Goal: Task Accomplishment & Management: Manage account settings

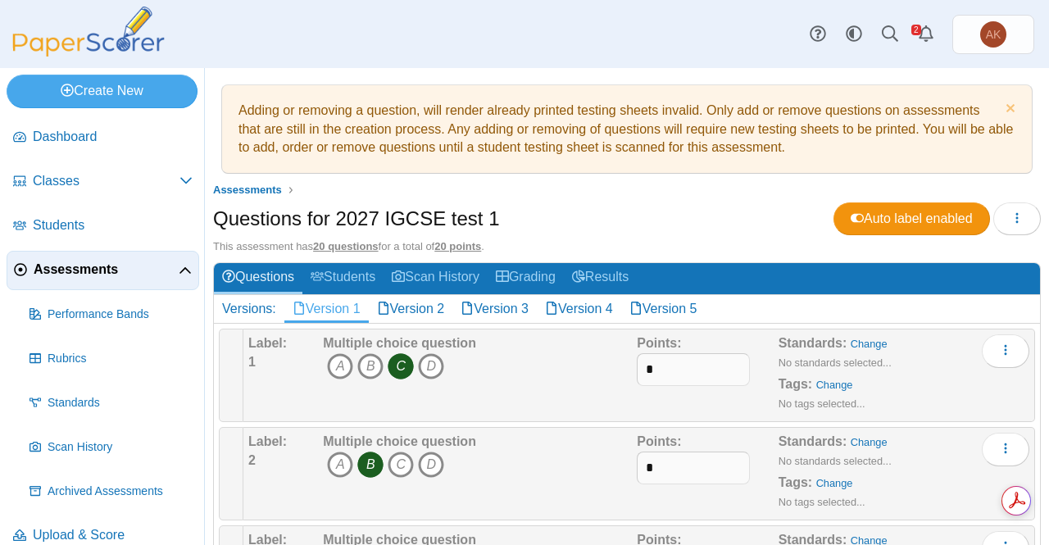
click at [100, 263] on span "Assessments" at bounding box center [106, 270] width 145 height 18
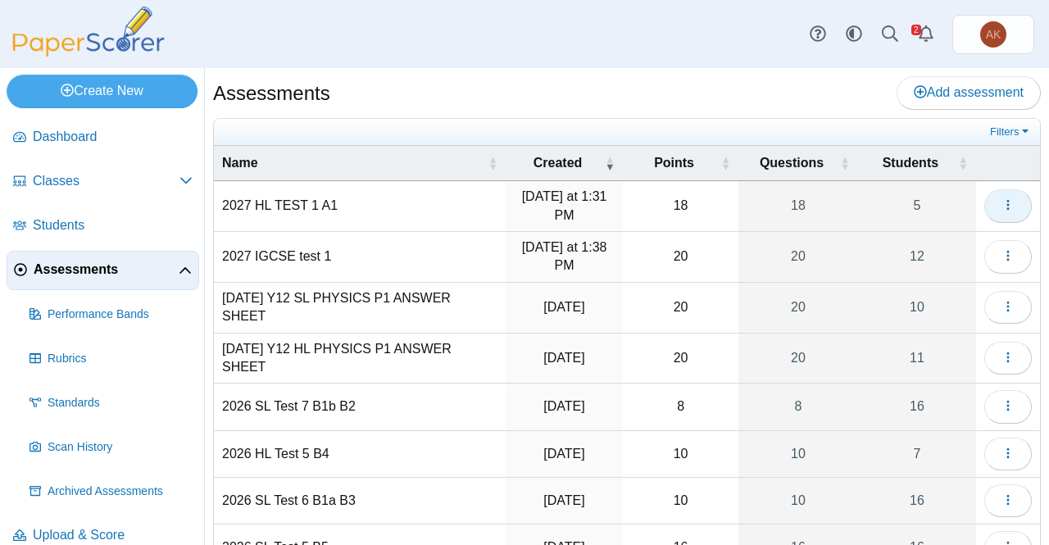
click at [987, 194] on button "button" at bounding box center [1008, 205] width 48 height 33
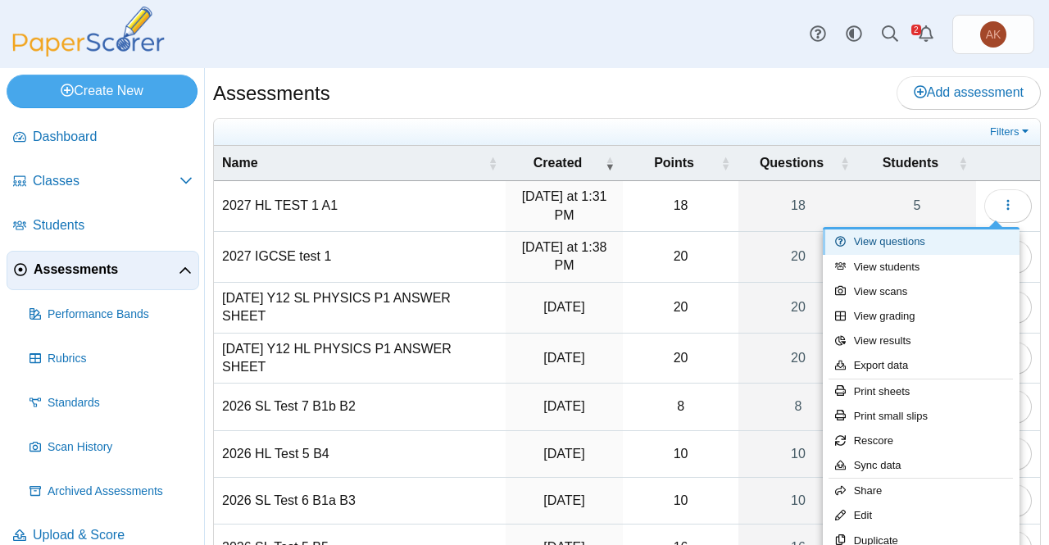
click at [939, 243] on link "View questions" at bounding box center [921, 241] width 197 height 25
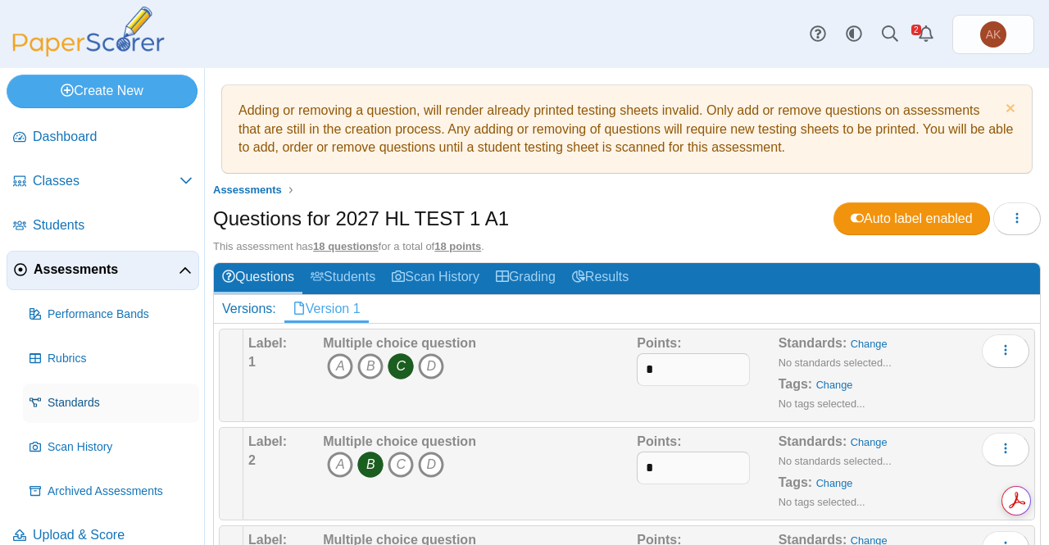
scroll to position [20, 0]
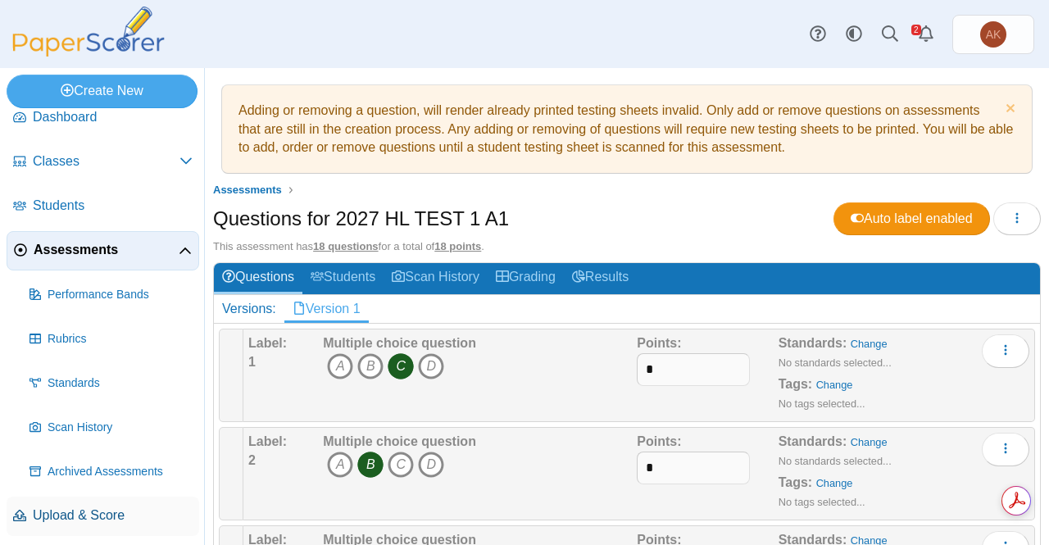
click at [91, 509] on span "Upload & Score" at bounding box center [113, 515] width 160 height 18
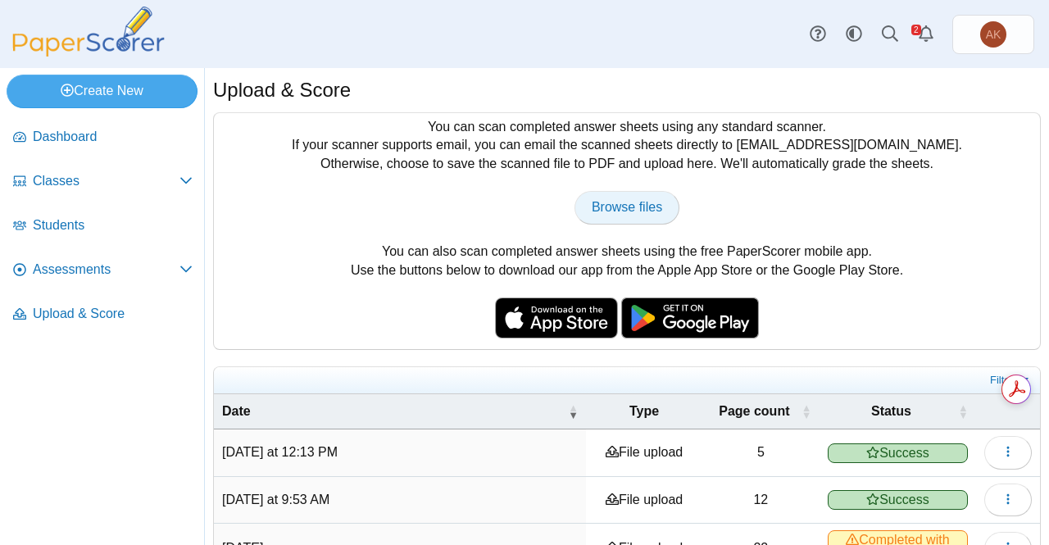
click at [629, 197] on link "Browse files" at bounding box center [626, 207] width 105 height 33
type input "**********"
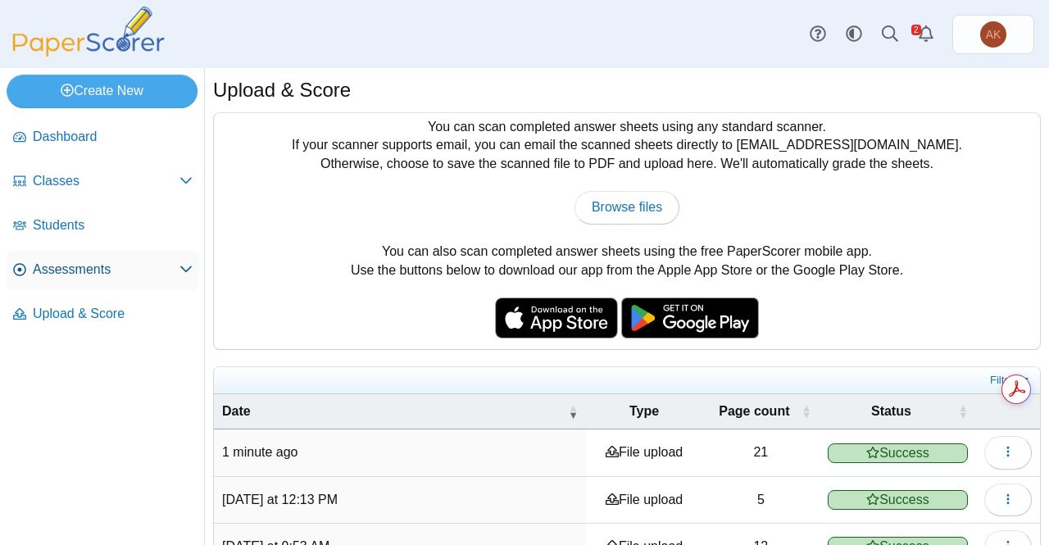
click at [126, 269] on span "Assessments" at bounding box center [106, 270] width 147 height 18
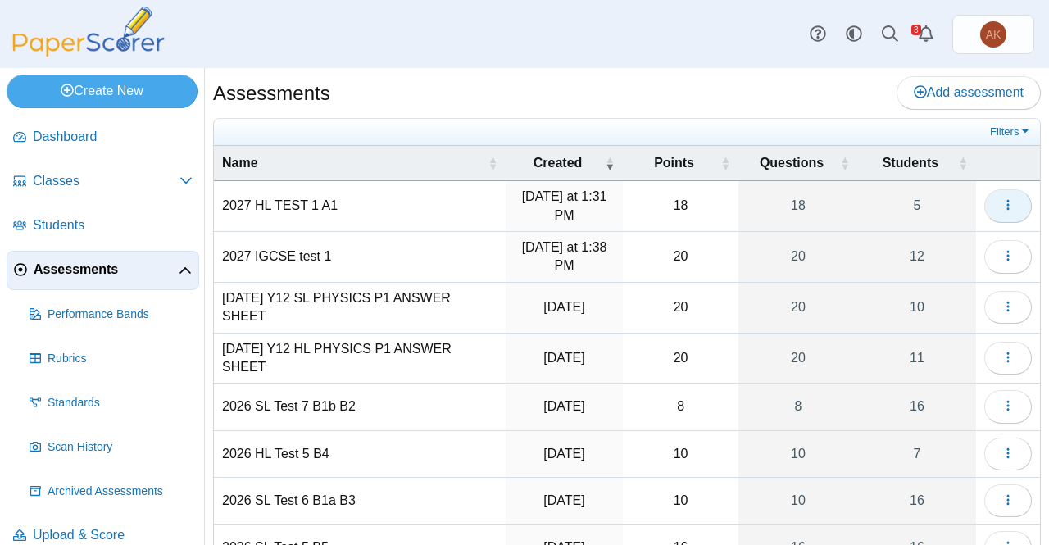
click at [1001, 202] on icon "button" at bounding box center [1007, 204] width 13 height 13
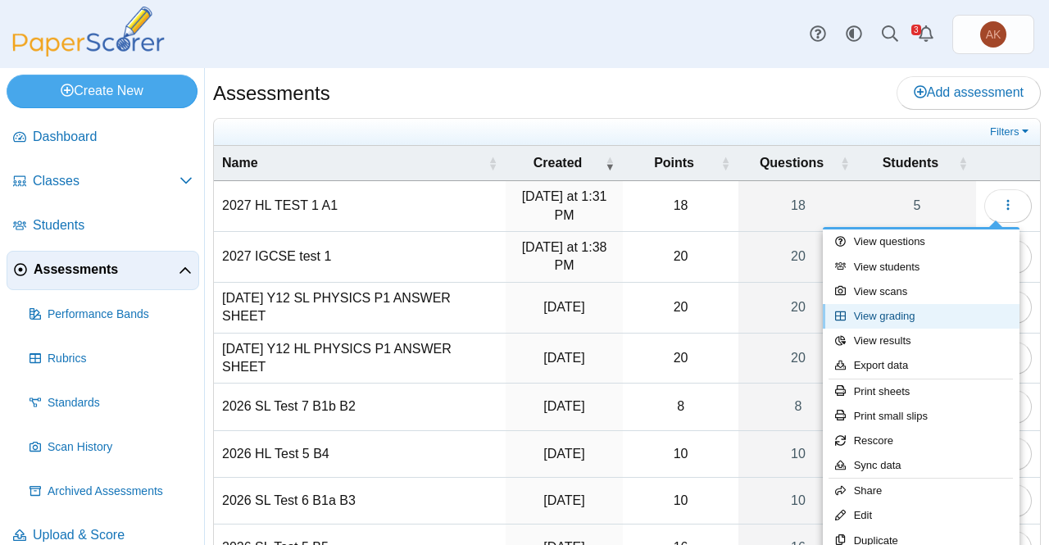
click at [922, 312] on link "View grading" at bounding box center [921, 316] width 197 height 25
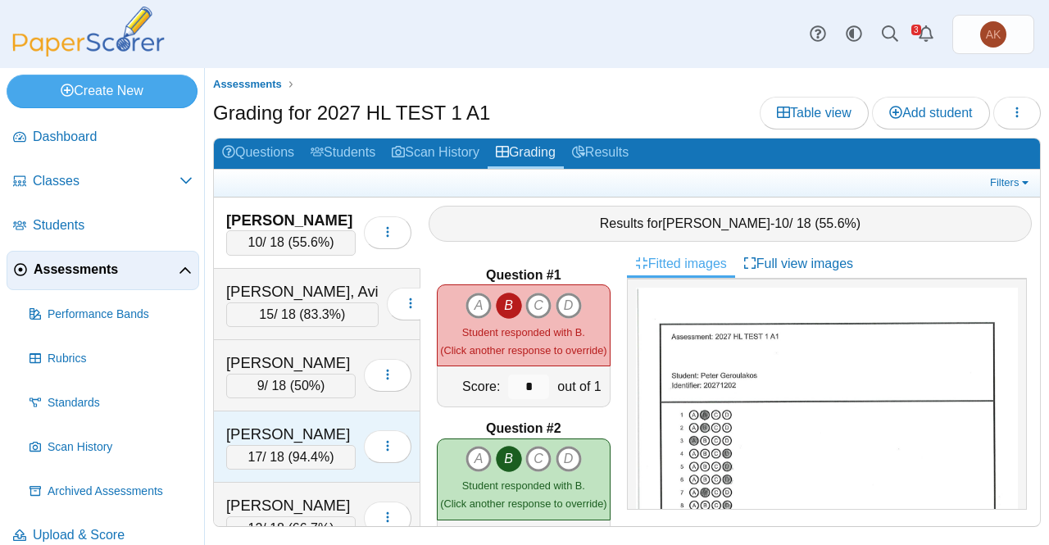
click at [290, 424] on div "Michalopoulos, George" at bounding box center [290, 434] width 129 height 21
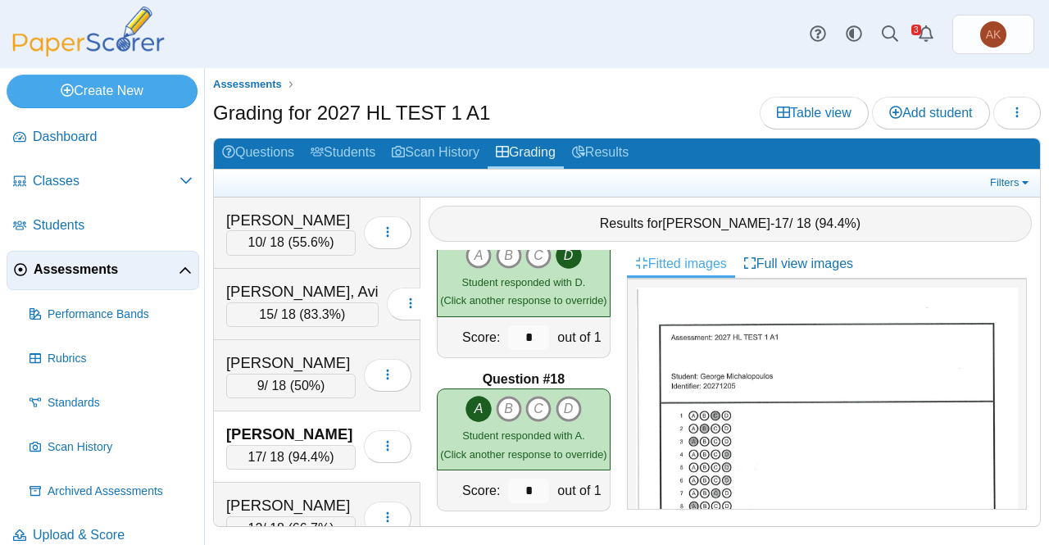
scroll to position [2520, 0]
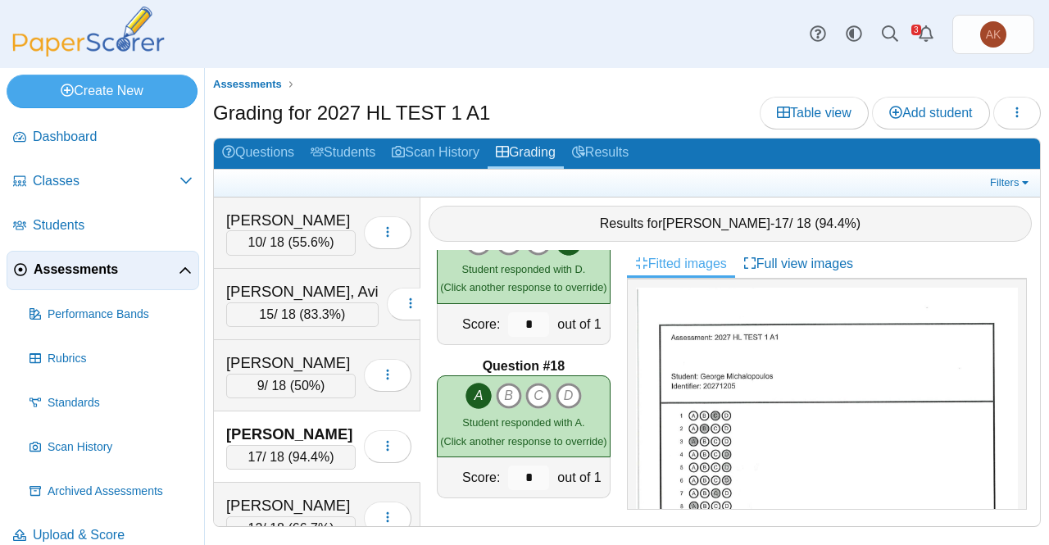
click at [58, 273] on span "Assessments" at bounding box center [106, 270] width 145 height 18
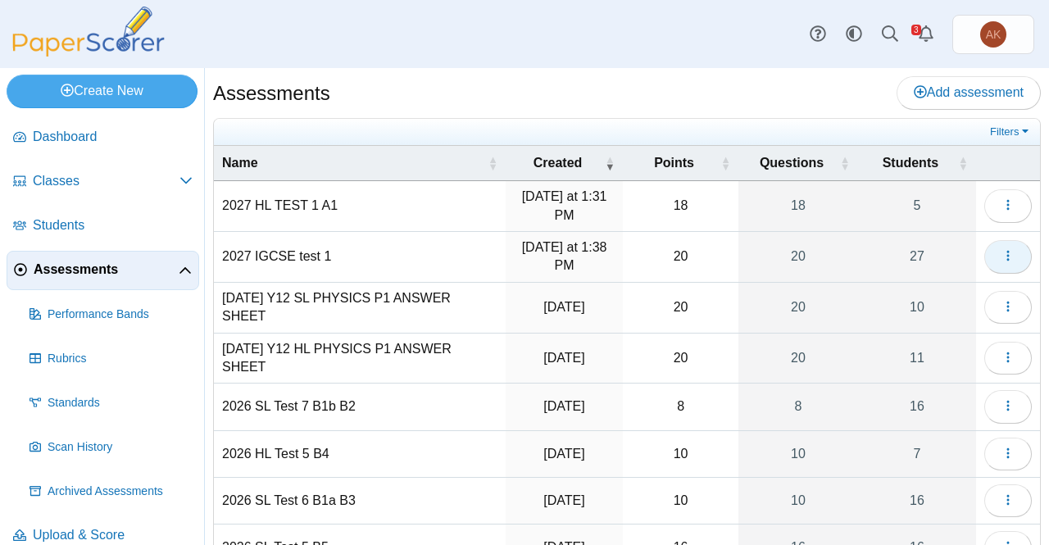
click at [1001, 256] on icon "button" at bounding box center [1007, 255] width 13 height 13
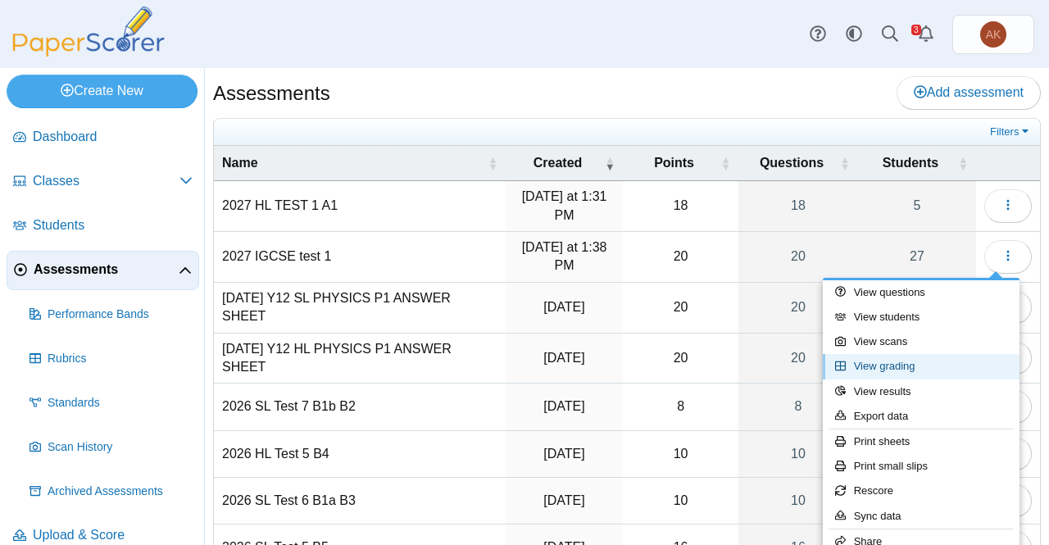
click at [889, 366] on link "View grading" at bounding box center [921, 366] width 197 height 25
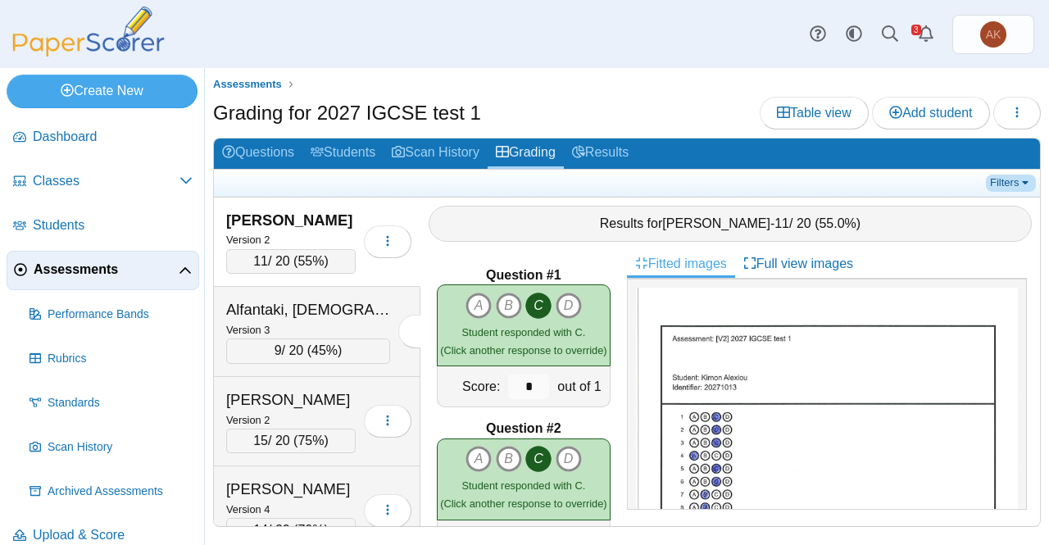
click at [1005, 179] on link "Filters" at bounding box center [1011, 183] width 50 height 16
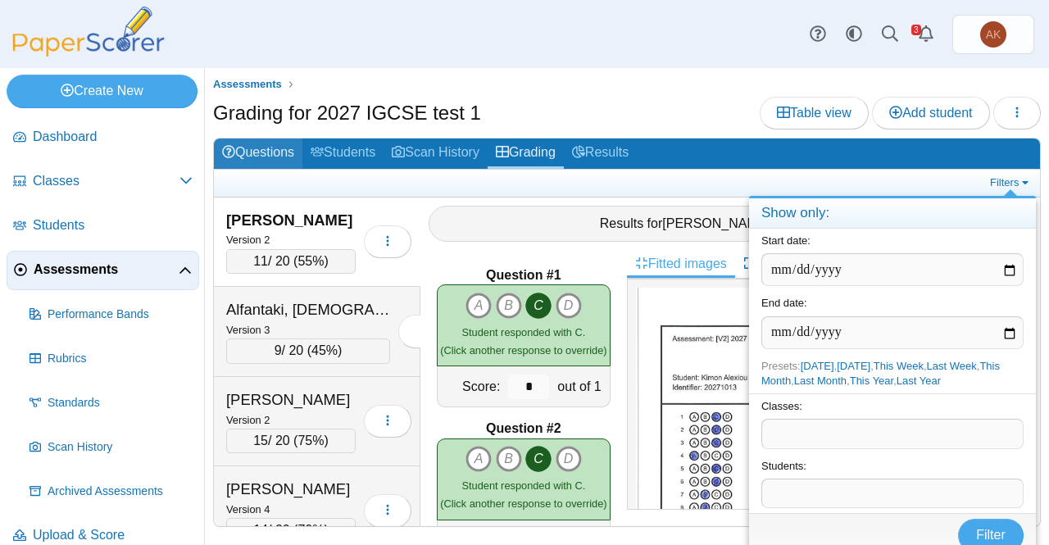
click at [274, 153] on link "Questions" at bounding box center [258, 153] width 88 height 30
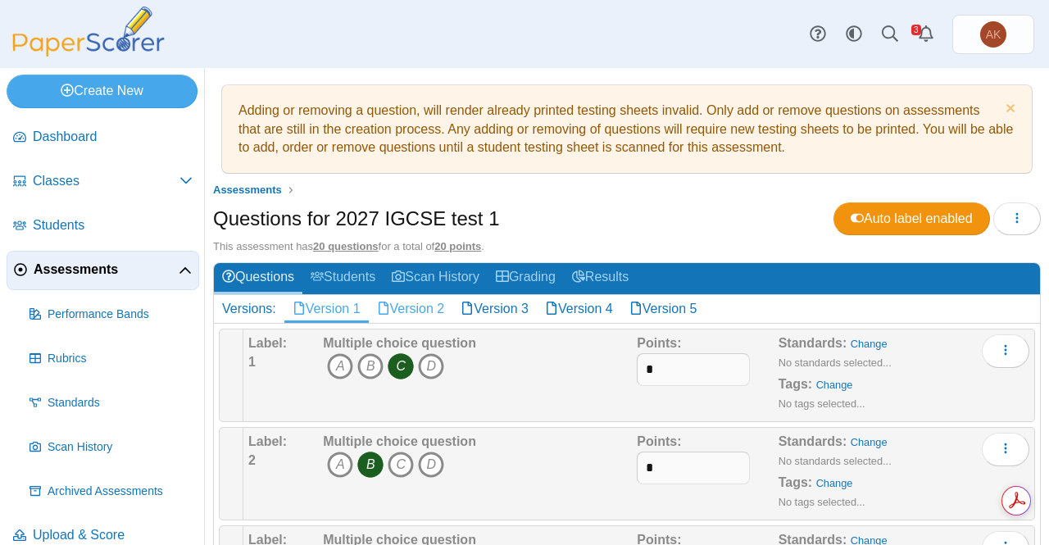
click at [422, 306] on link "Version 2" at bounding box center [411, 309] width 84 height 28
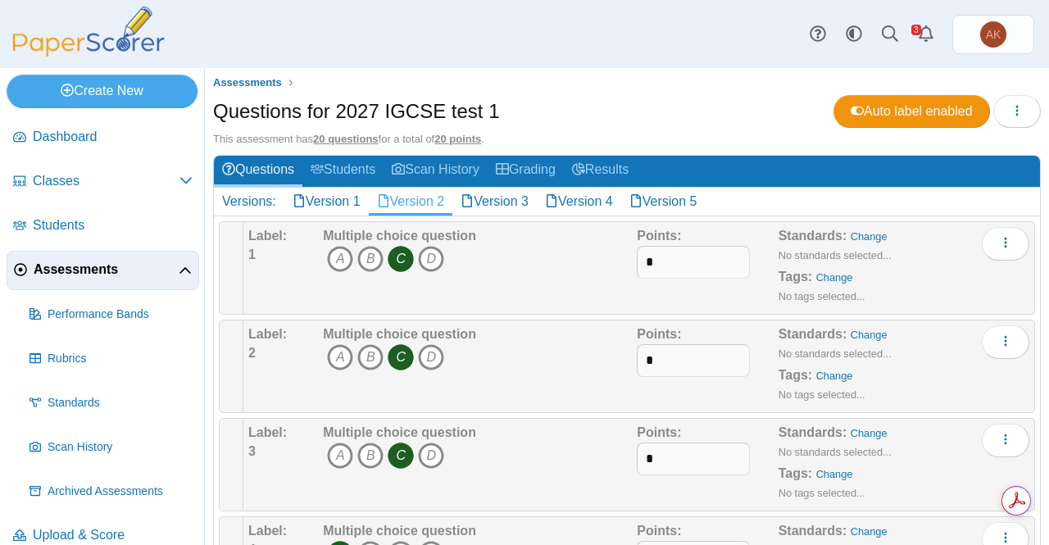
scroll to position [146, 0]
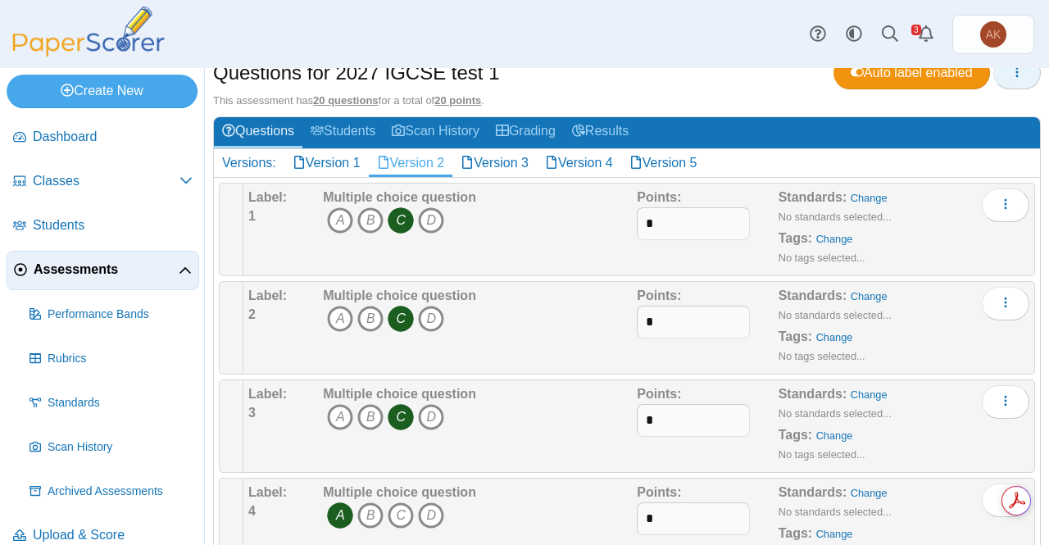
click at [1016, 71] on use "button" at bounding box center [1017, 72] width 2 height 11
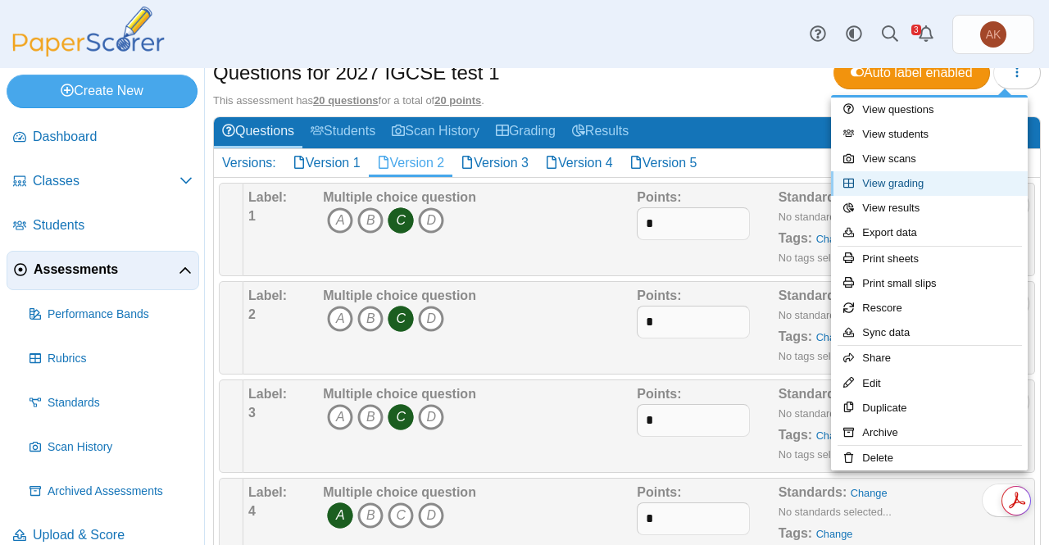
click at [925, 179] on link "View grading" at bounding box center [929, 183] width 197 height 25
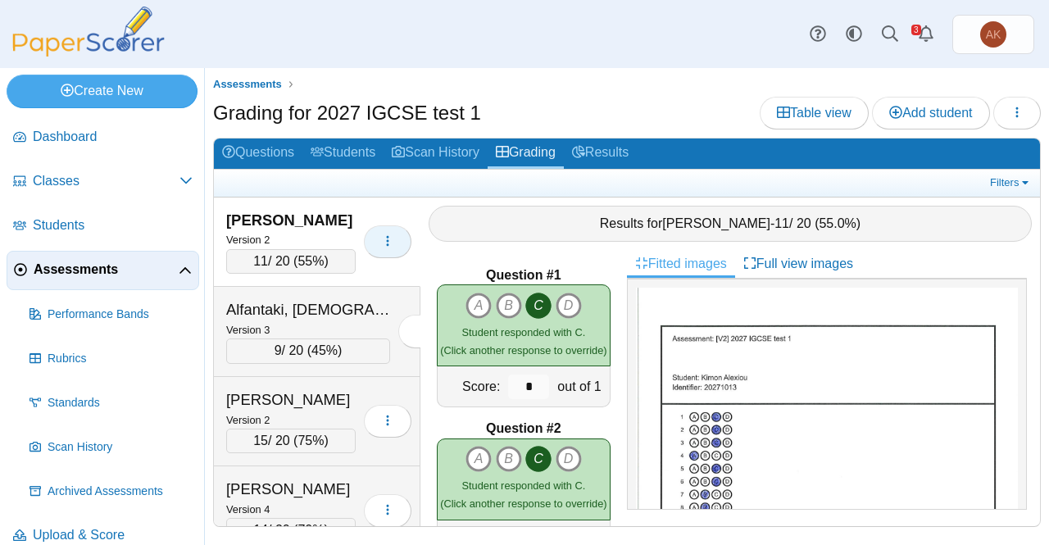
click at [368, 241] on button "button" at bounding box center [388, 241] width 48 height 33
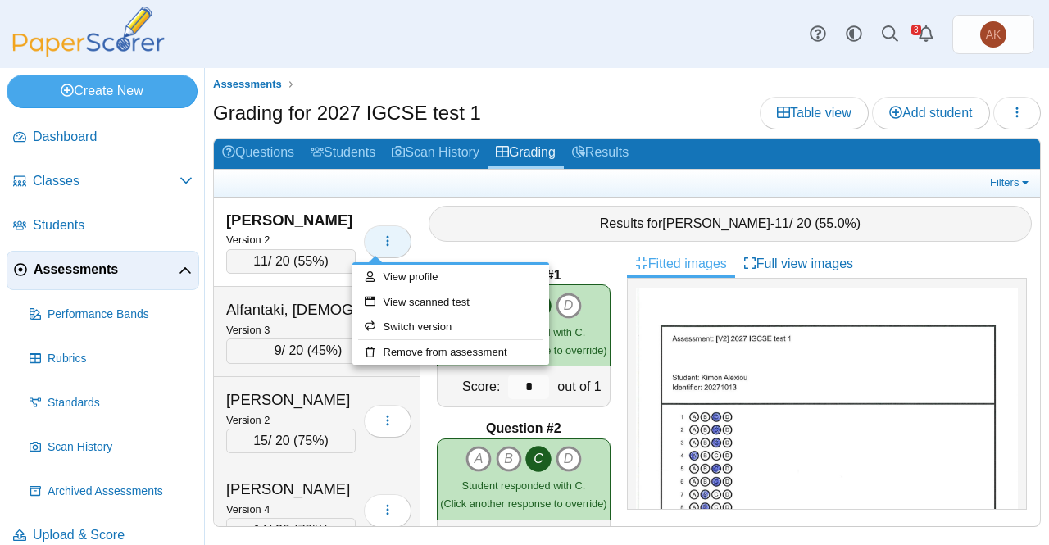
click at [368, 241] on button "button" at bounding box center [388, 241] width 48 height 33
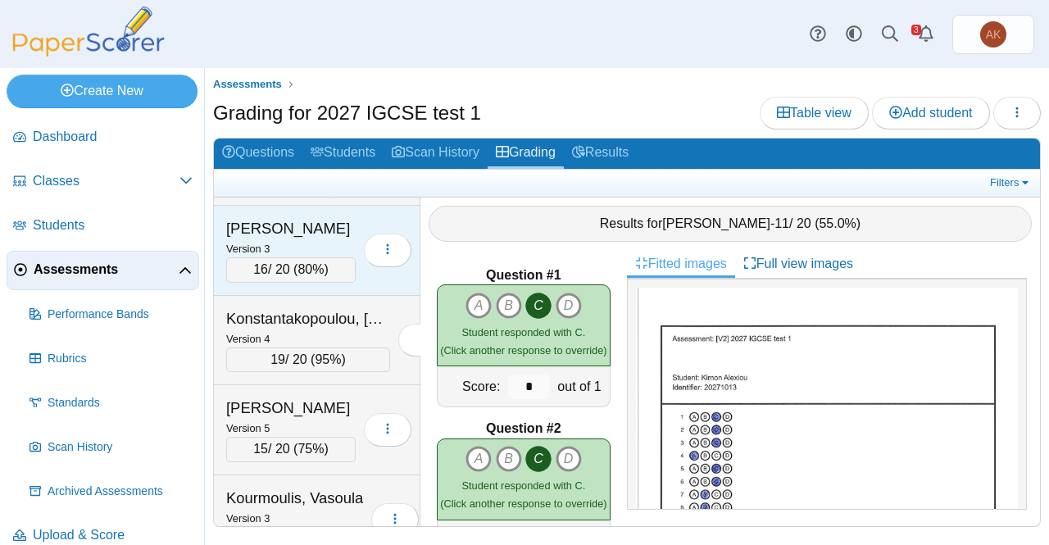
scroll to position [1068, 0]
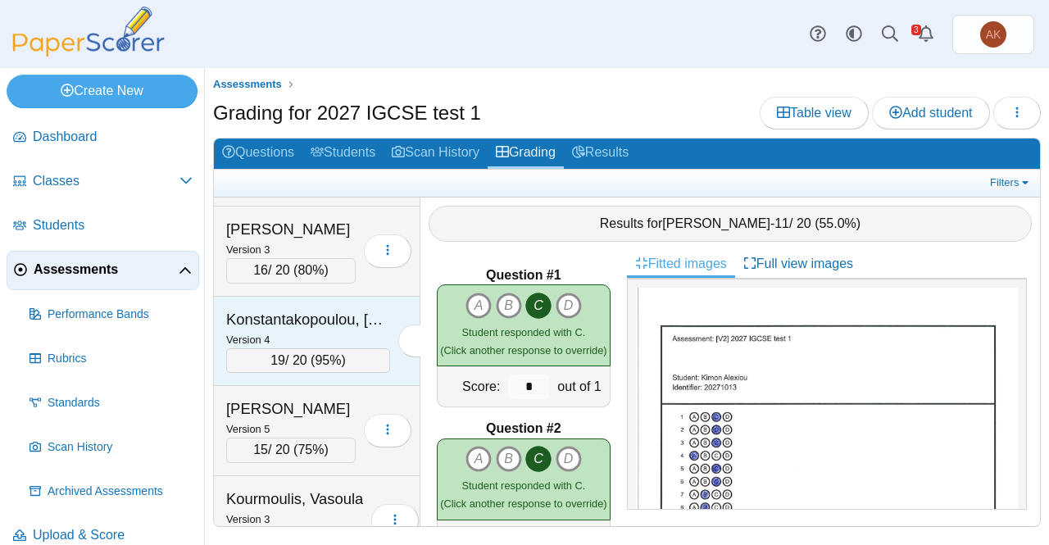
click at [280, 330] on div "Version 4" at bounding box center [308, 339] width 164 height 18
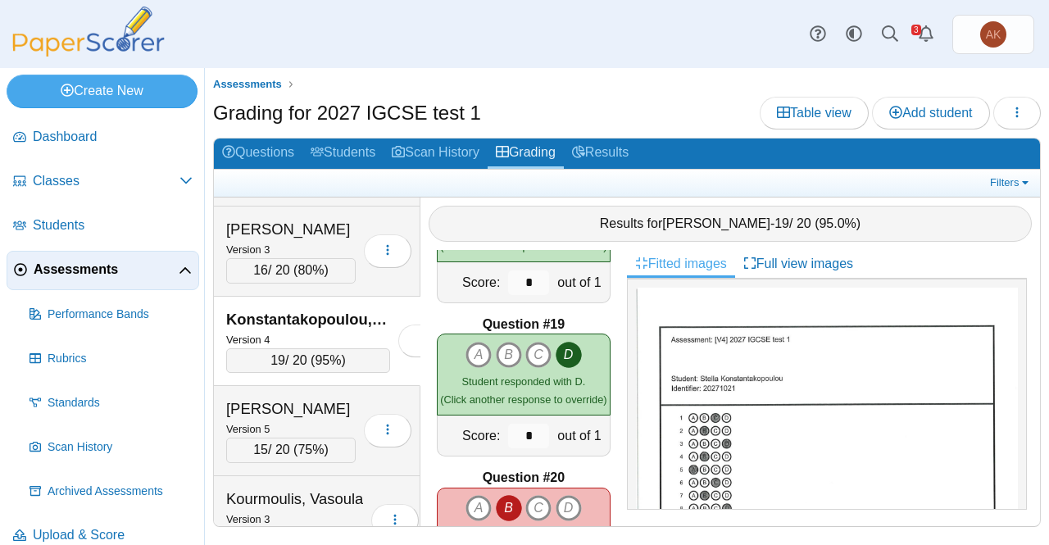
scroll to position [2827, 0]
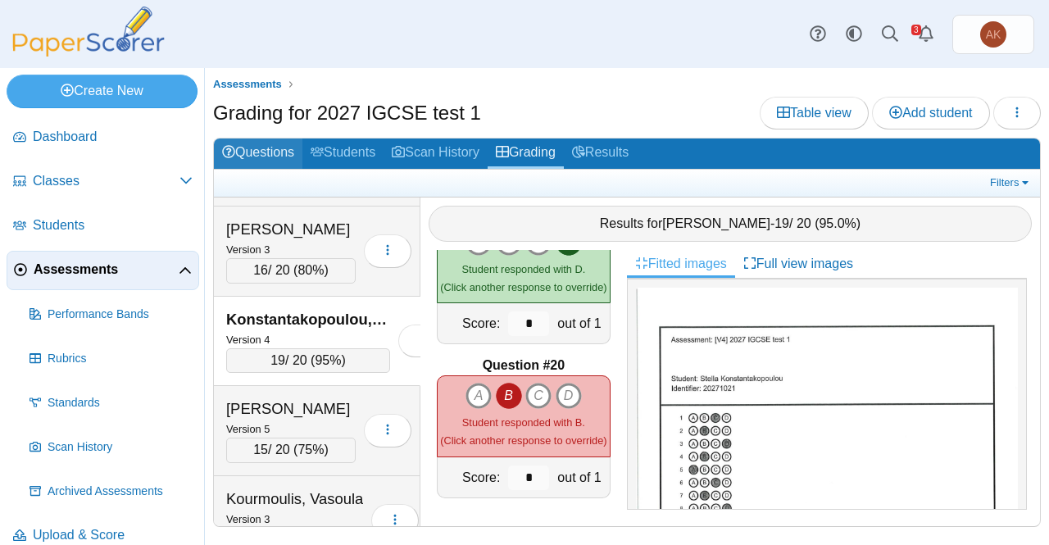
click at [257, 150] on link "Questions" at bounding box center [258, 153] width 88 height 30
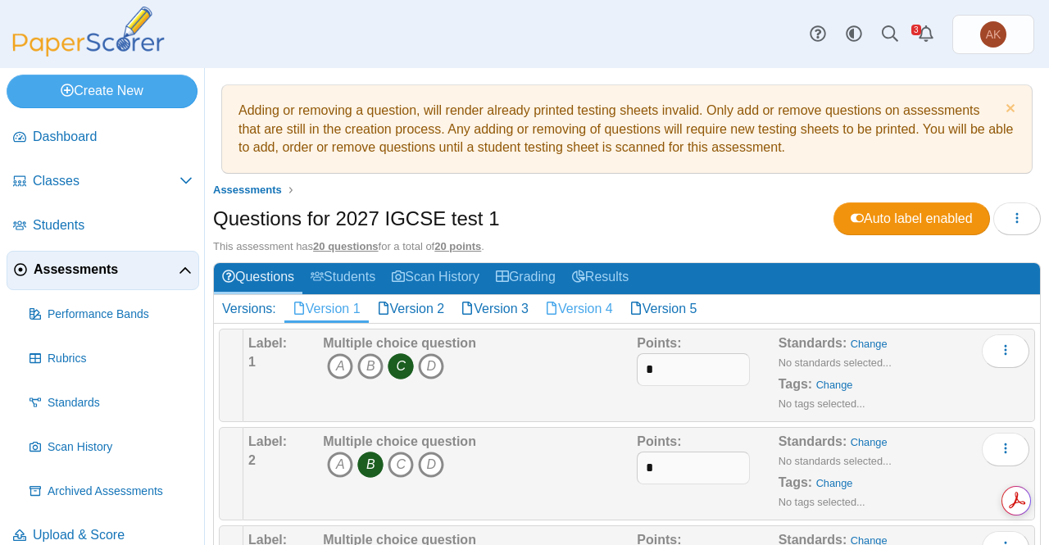
click at [606, 311] on link "Version 4" at bounding box center [579, 309] width 84 height 28
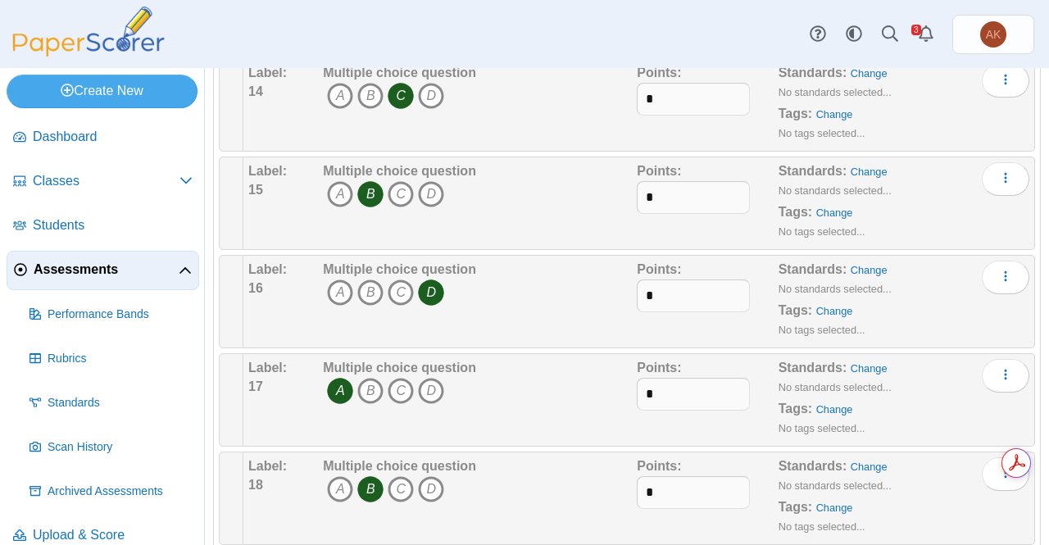
scroll to position [1770, 0]
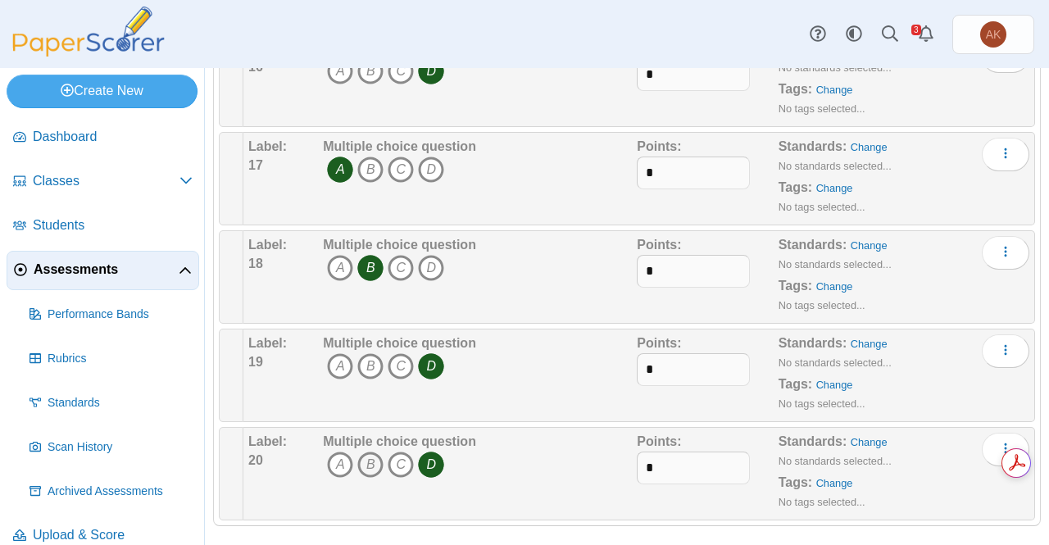
click at [361, 458] on icon "B" at bounding box center [370, 465] width 26 height 26
click at [424, 453] on icon "D" at bounding box center [431, 465] width 26 height 26
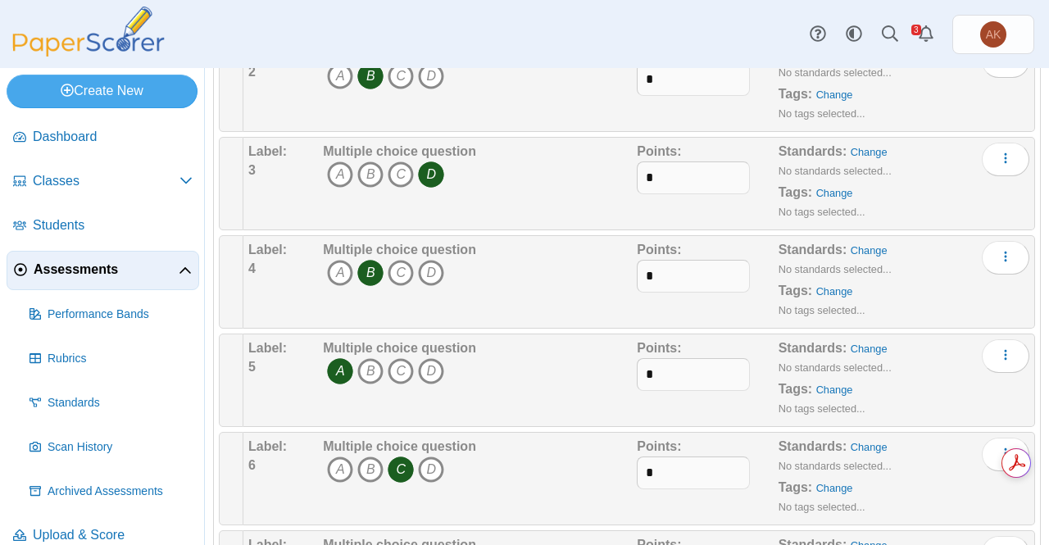
scroll to position [0, 0]
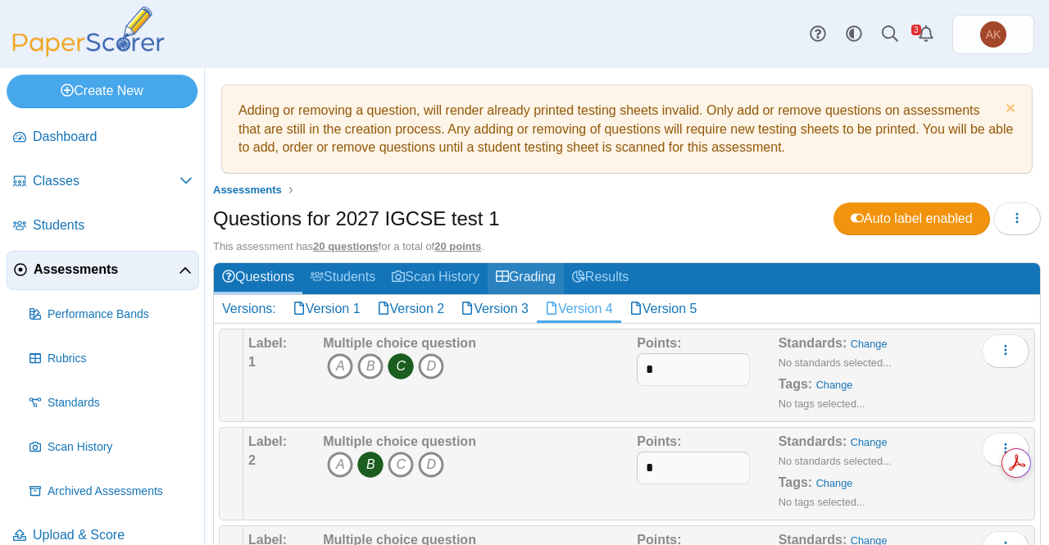
click at [553, 273] on link "Grading" at bounding box center [526, 278] width 76 height 30
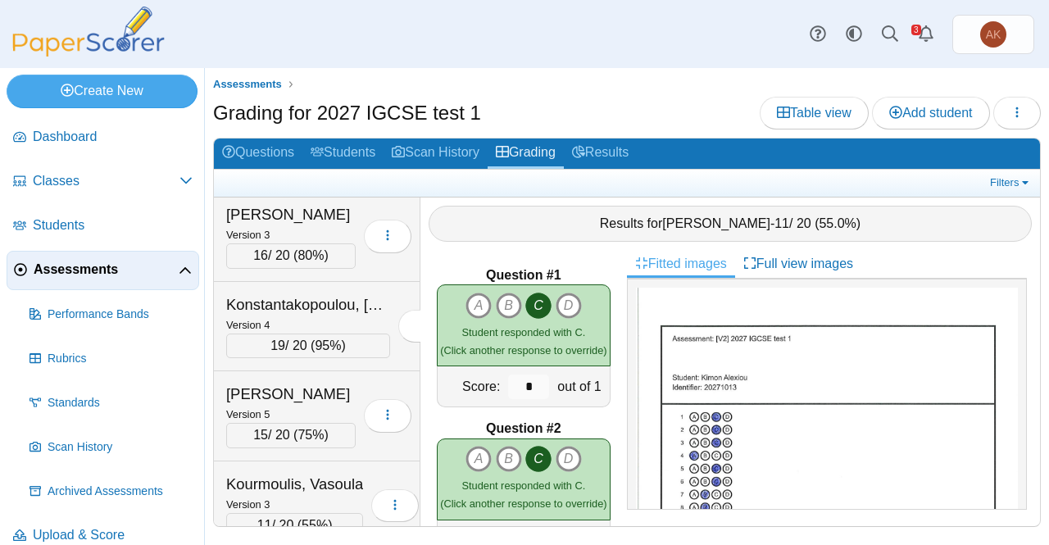
scroll to position [1082, 0]
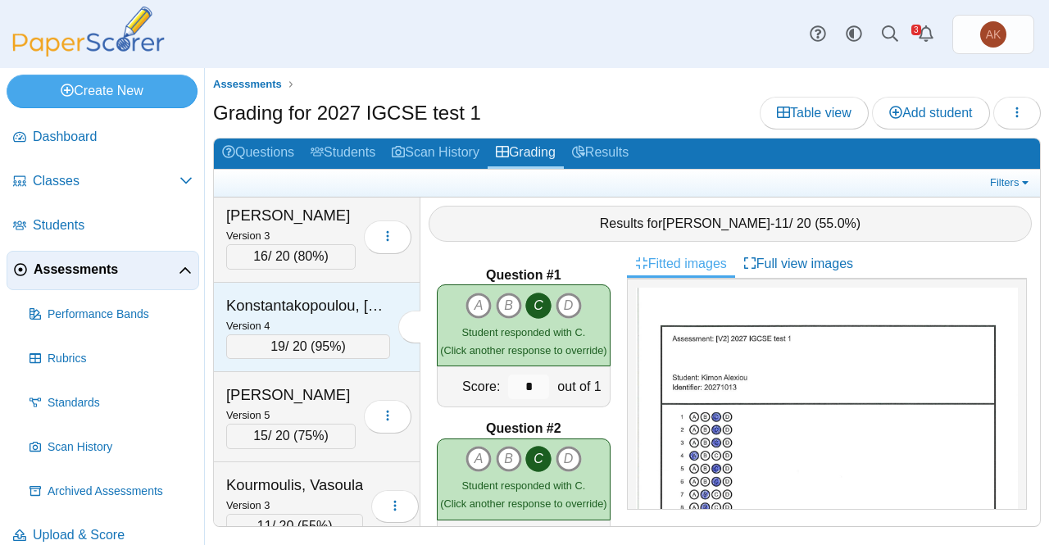
click at [323, 295] on div "Konstantakopoulou, [PERSON_NAME]" at bounding box center [308, 305] width 164 height 21
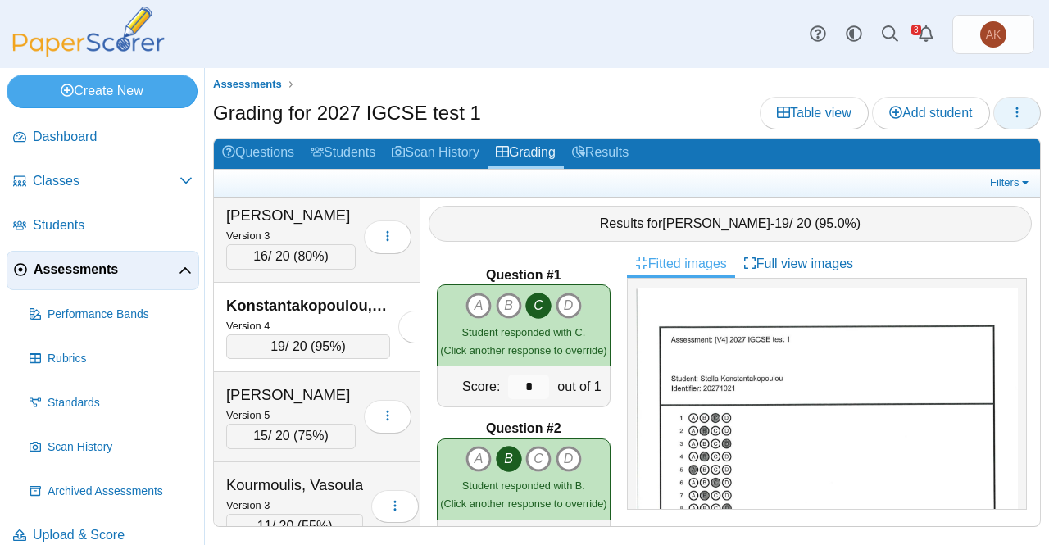
click at [1007, 104] on button "button" at bounding box center [1017, 113] width 48 height 33
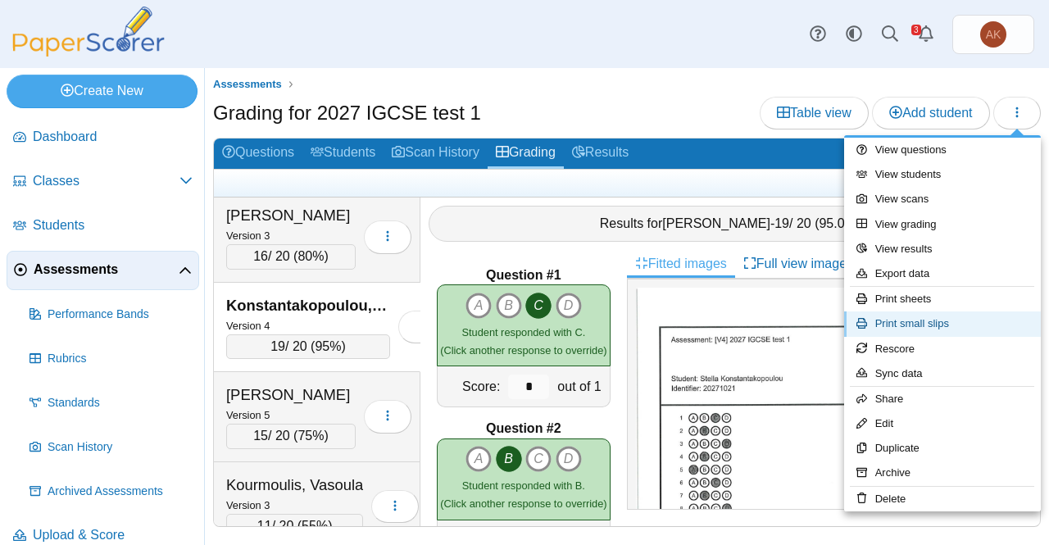
click at [900, 334] on link "Print small slips" at bounding box center [942, 323] width 197 height 25
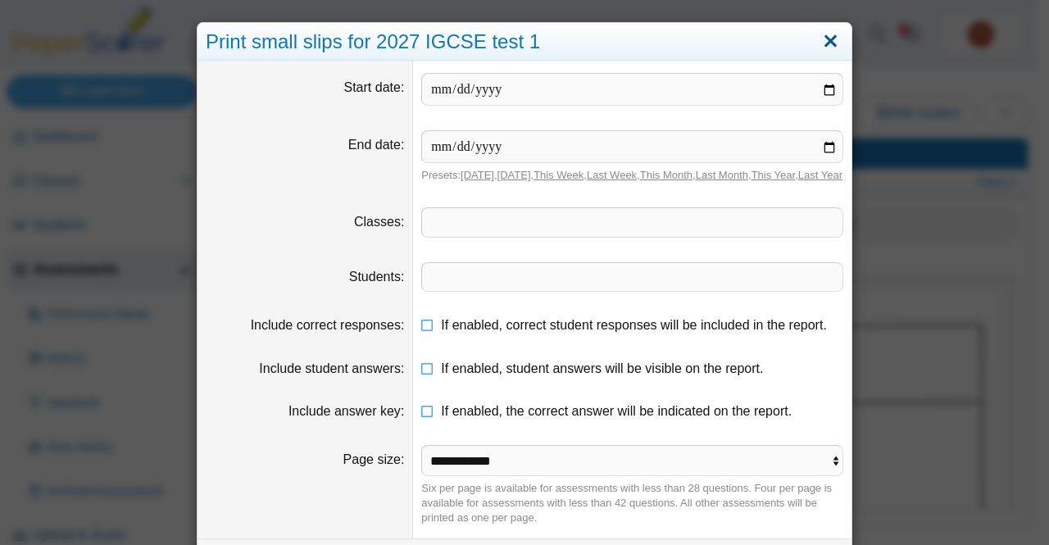
click at [823, 39] on link "Close" at bounding box center [830, 42] width 25 height 28
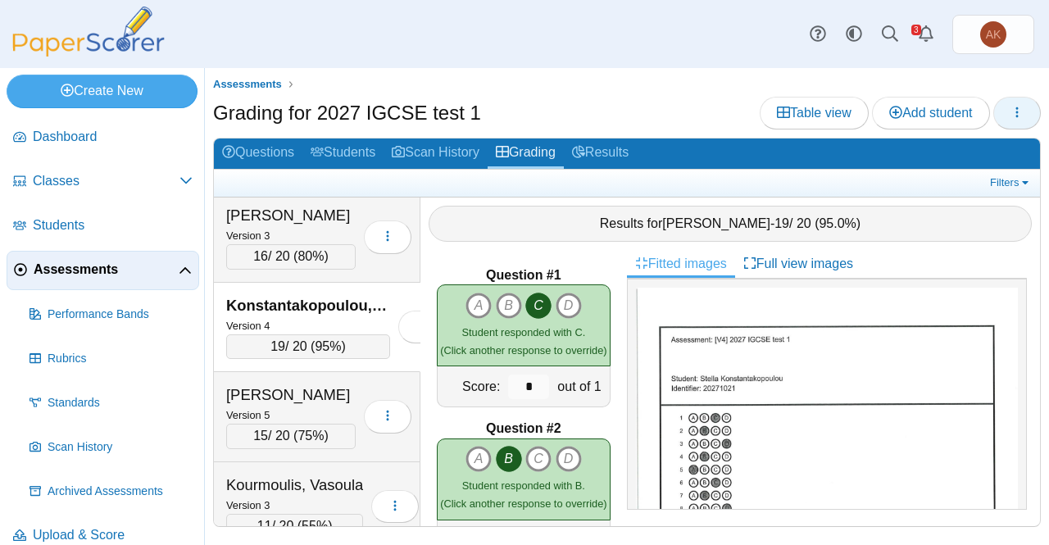
click at [1007, 109] on button "button" at bounding box center [1017, 113] width 48 height 33
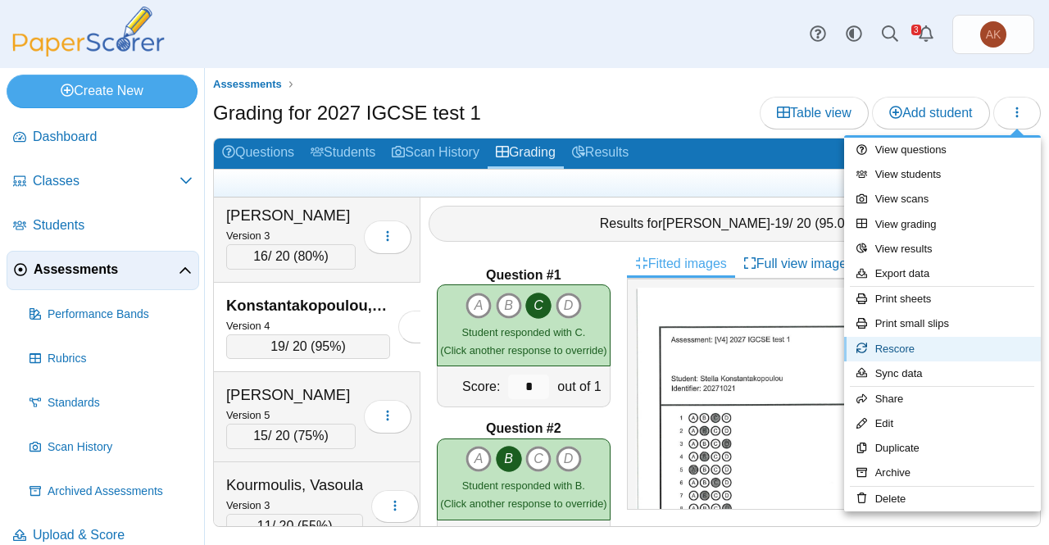
click at [896, 346] on link "Rescore" at bounding box center [942, 349] width 197 height 25
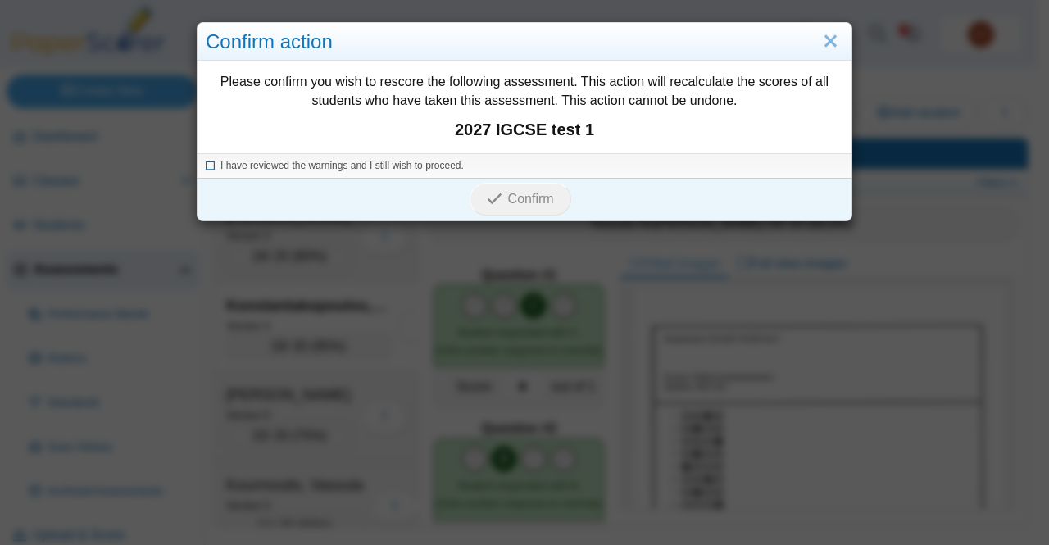
click at [420, 166] on span "I have reviewed the warnings and I still wish to proceed." at bounding box center [341, 165] width 243 height 11
click at [508, 195] on span "Confirm" at bounding box center [531, 199] width 46 height 14
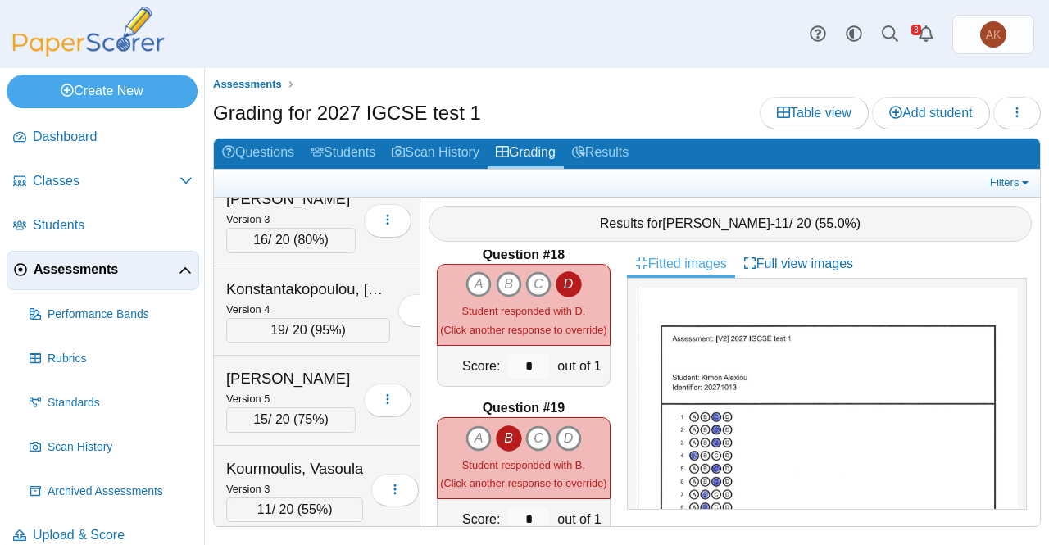
scroll to position [1082, 0]
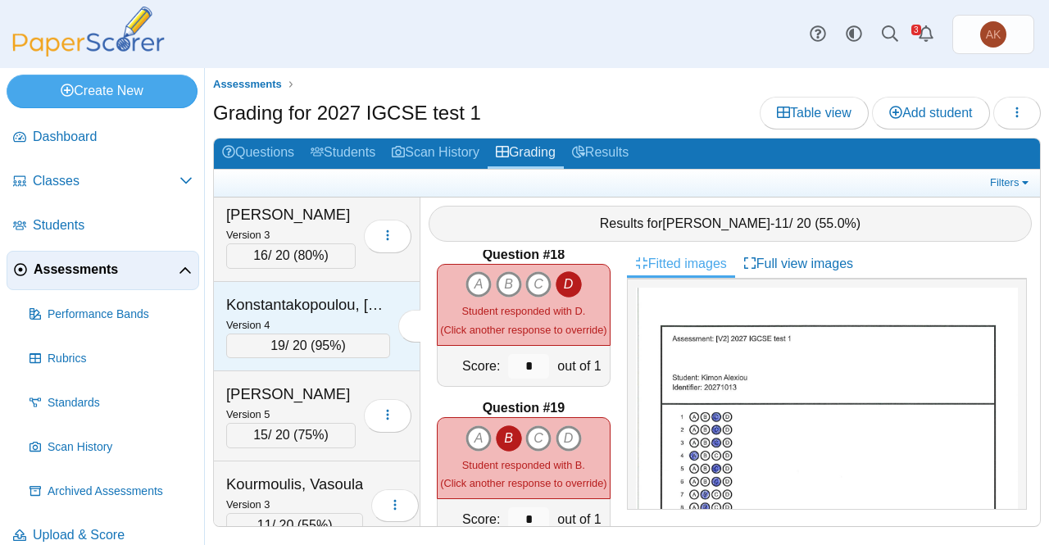
click at [287, 315] on div "Version 4" at bounding box center [308, 324] width 164 height 18
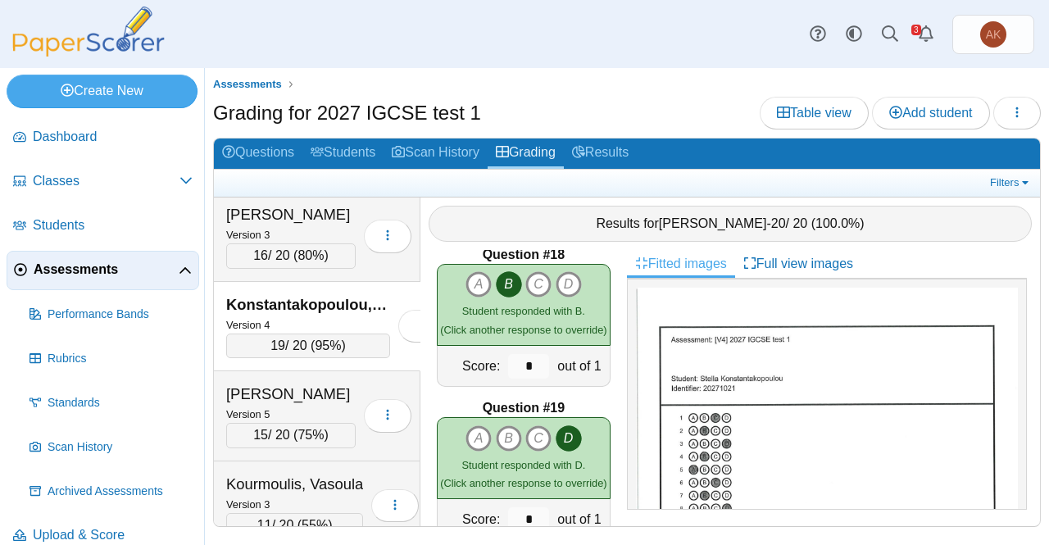
scroll to position [2827, 0]
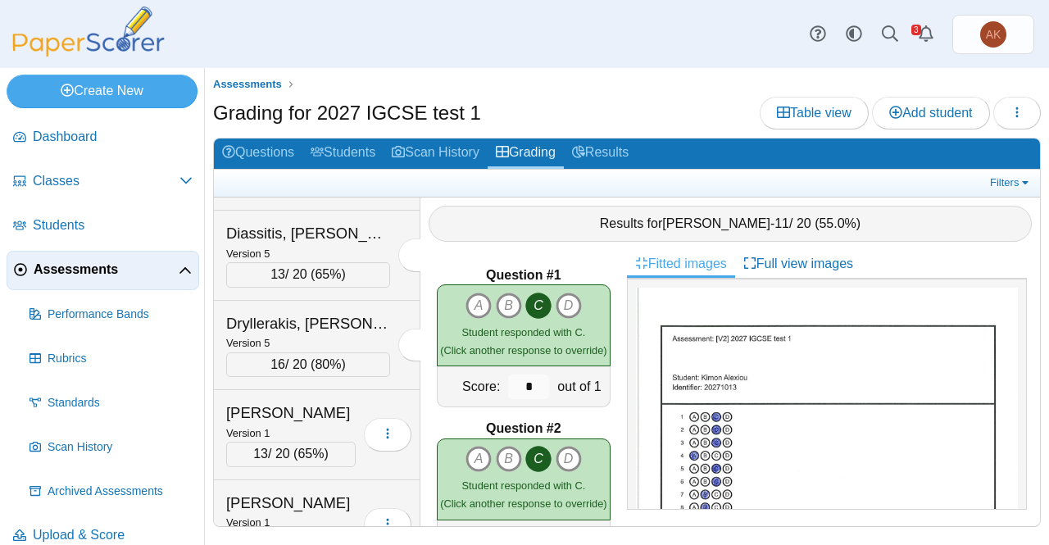
scroll to position [704, 0]
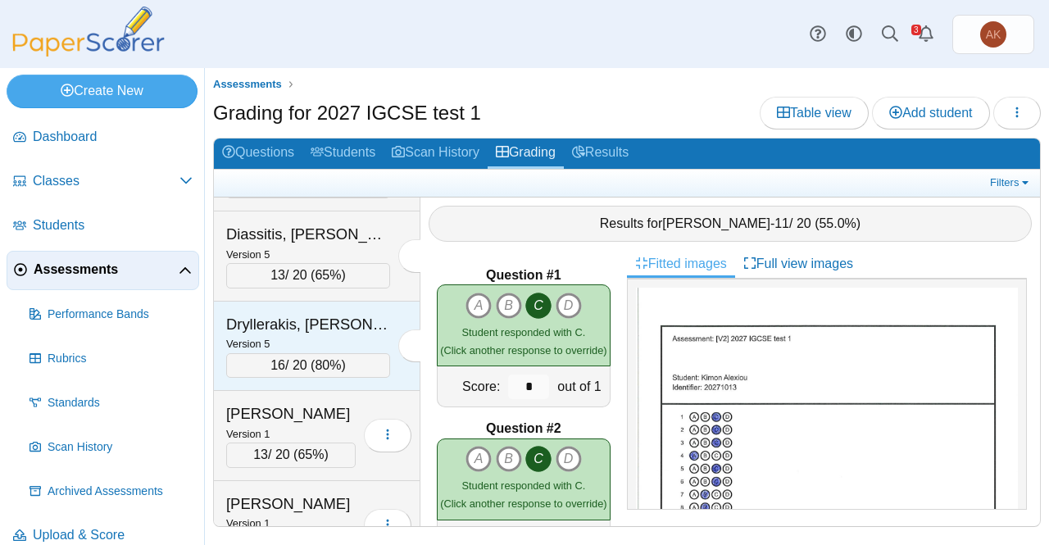
click at [290, 320] on div "Dryllerakis, Antonis" at bounding box center [308, 324] width 164 height 21
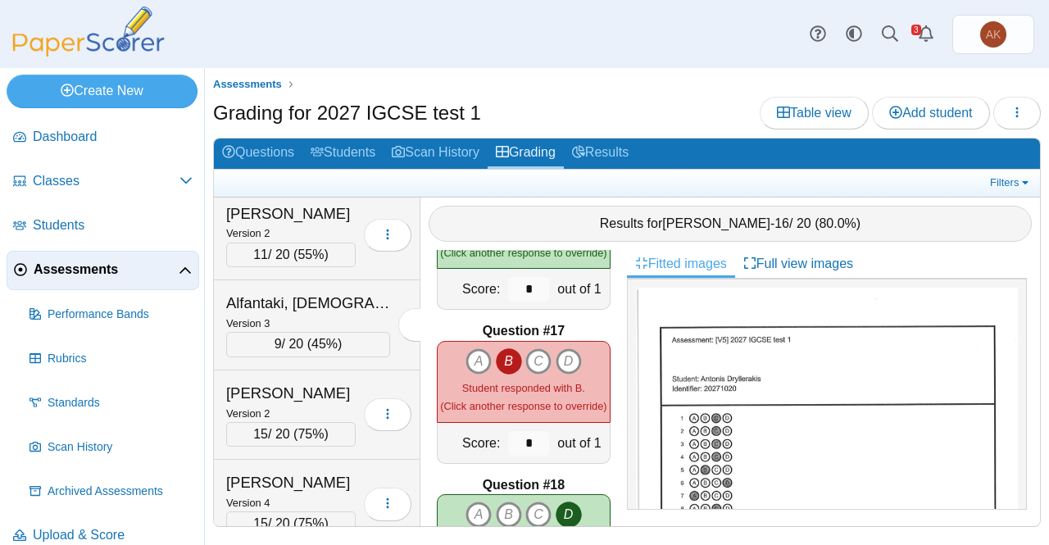
scroll to position [0, 0]
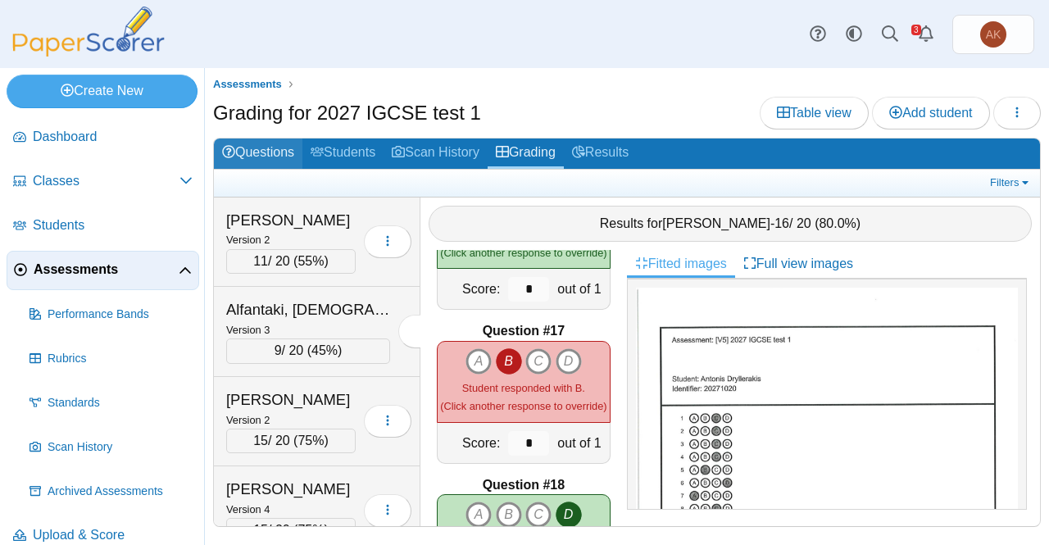
click at [268, 152] on link "Questions" at bounding box center [258, 153] width 88 height 30
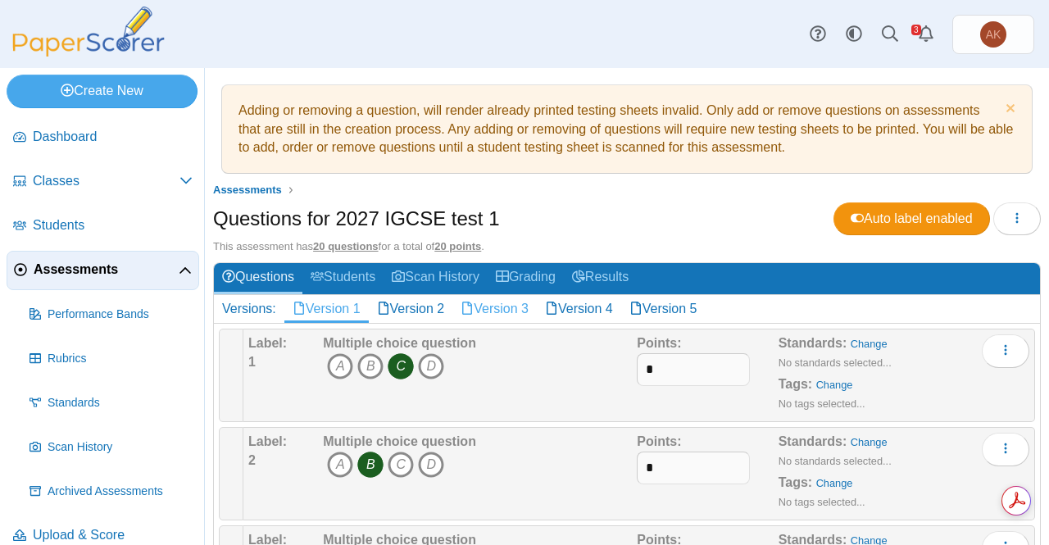
click at [526, 305] on link "Version 3" at bounding box center [494, 309] width 84 height 28
click at [680, 306] on link "Version 5" at bounding box center [663, 309] width 84 height 28
click at [530, 283] on link "Grading" at bounding box center [526, 278] width 76 height 30
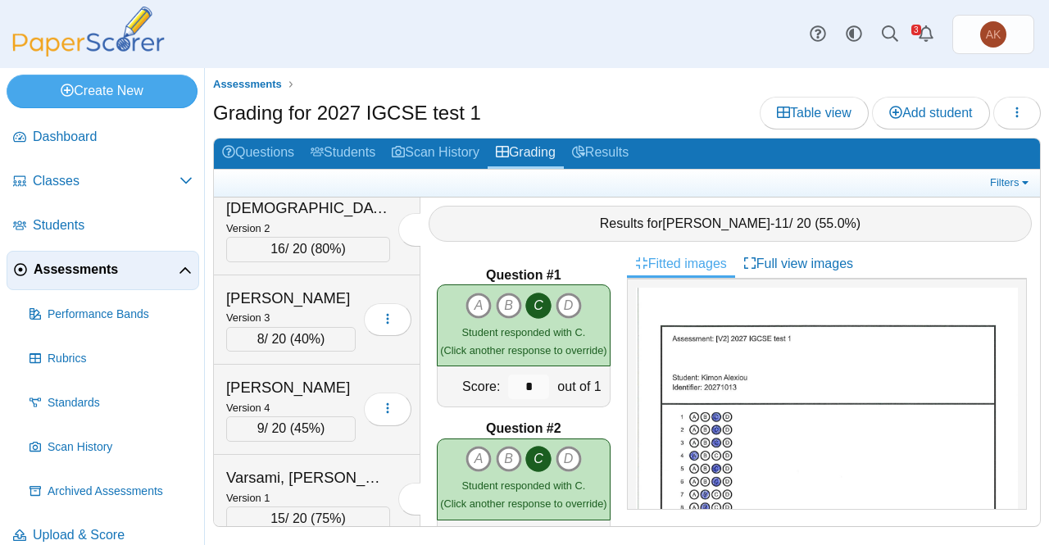
scroll to position [1738, 0]
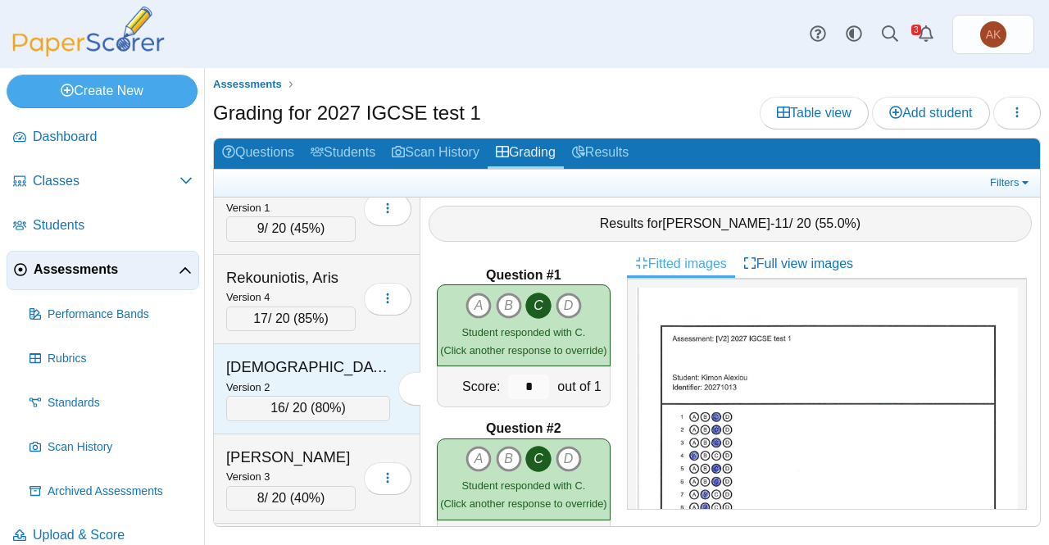
click at [288, 378] on div "Version 2" at bounding box center [308, 387] width 164 height 18
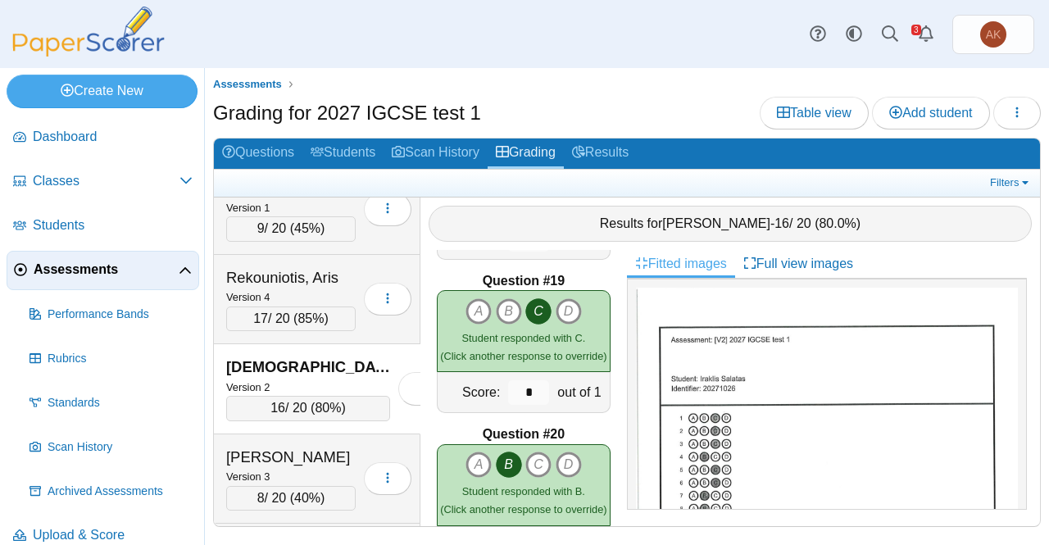
scroll to position [2827, 0]
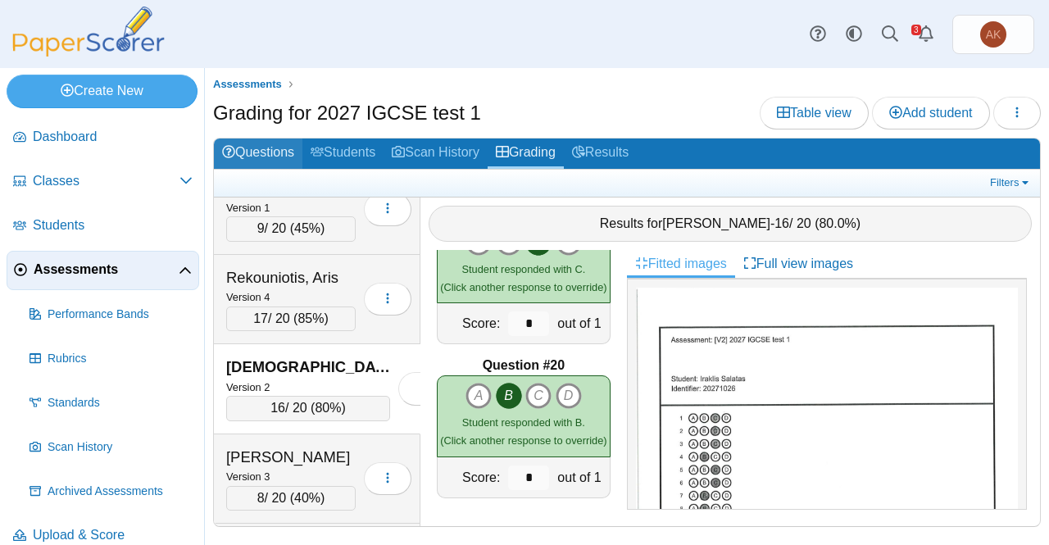
click at [275, 143] on link "Questions" at bounding box center [258, 153] width 88 height 30
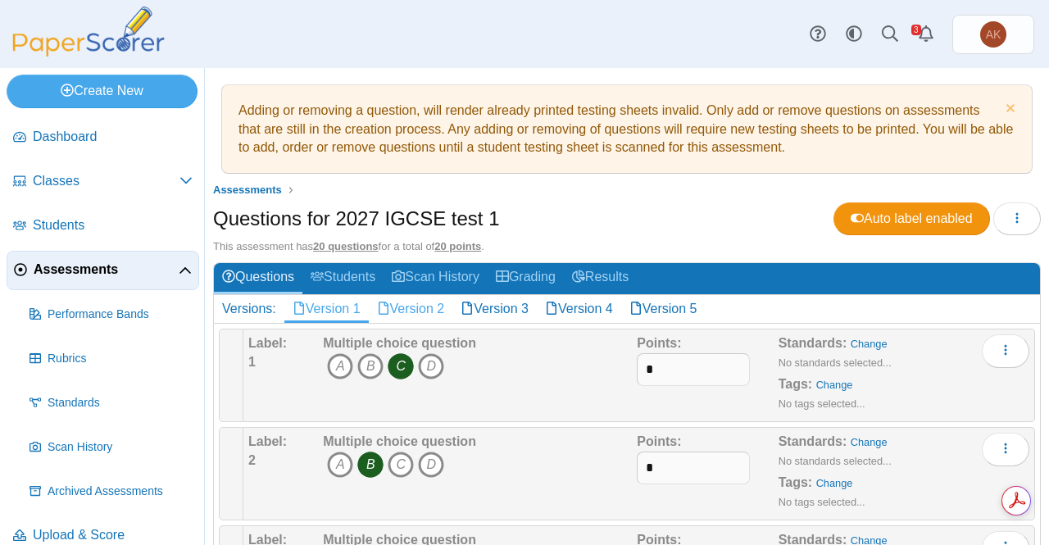
click at [413, 315] on link "Version 2" at bounding box center [411, 309] width 84 height 28
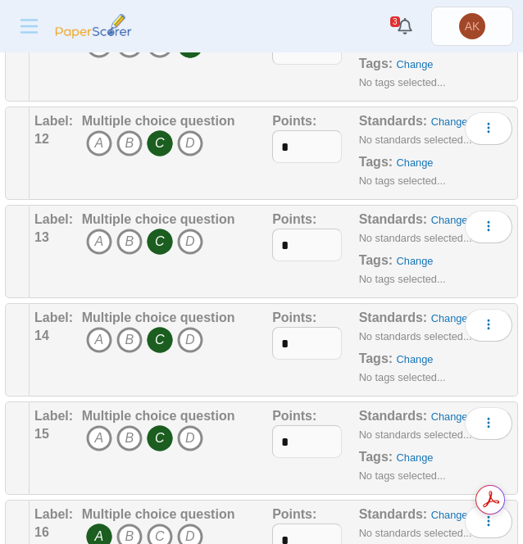
scroll to position [1327, 0]
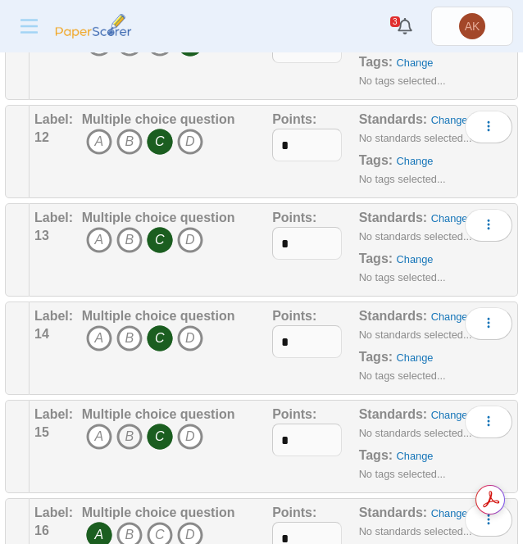
click at [133, 424] on icon "B" at bounding box center [129, 437] width 26 height 26
click at [161, 424] on icon "C" at bounding box center [160, 437] width 26 height 26
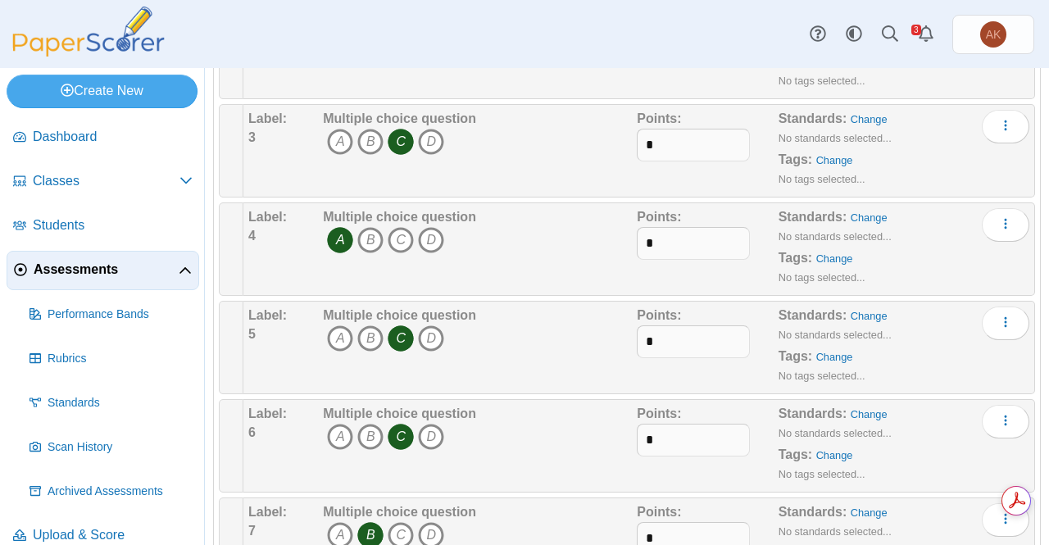
scroll to position [0, 0]
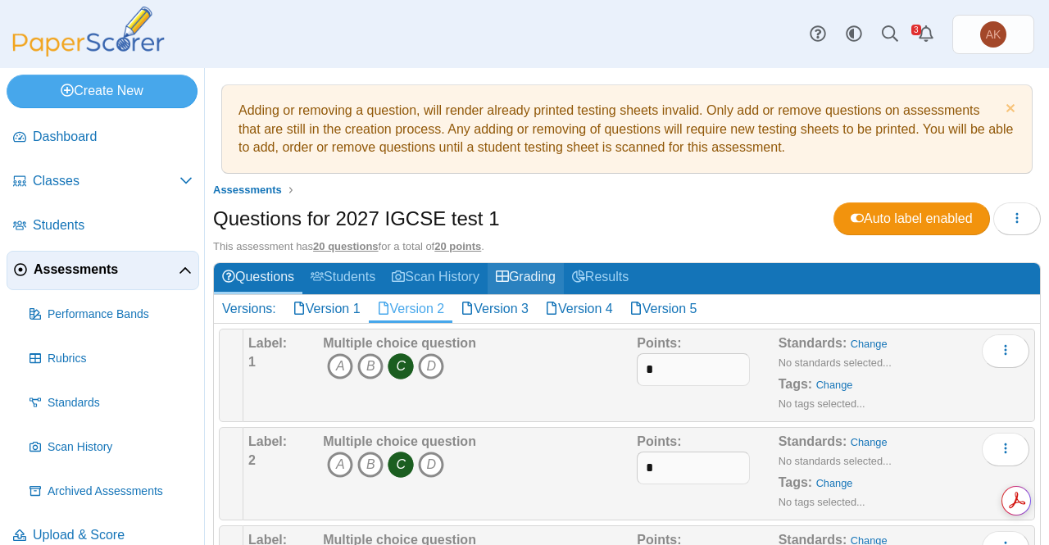
click at [543, 267] on link "Grading" at bounding box center [526, 278] width 76 height 30
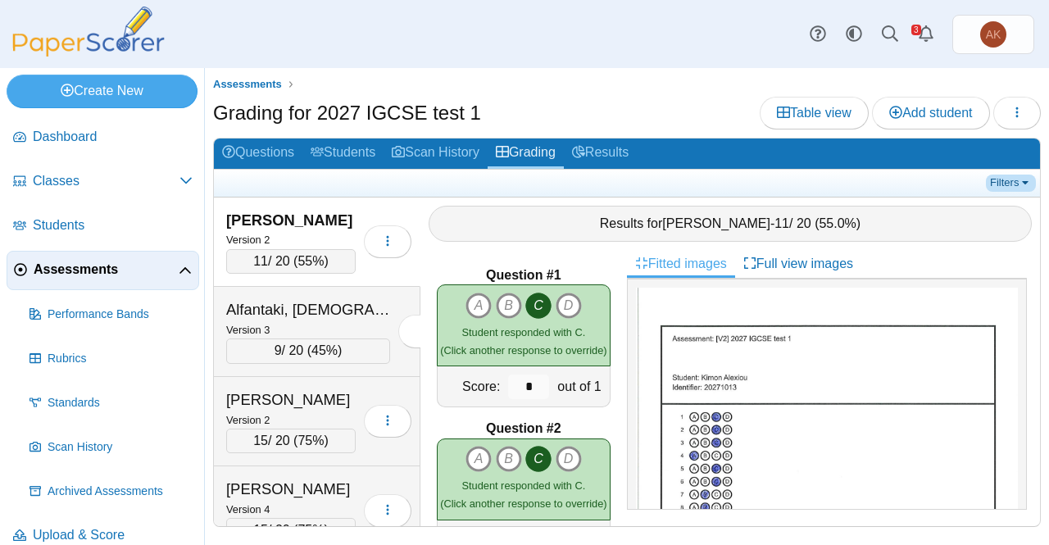
click at [1006, 186] on link "Filters" at bounding box center [1011, 183] width 50 height 16
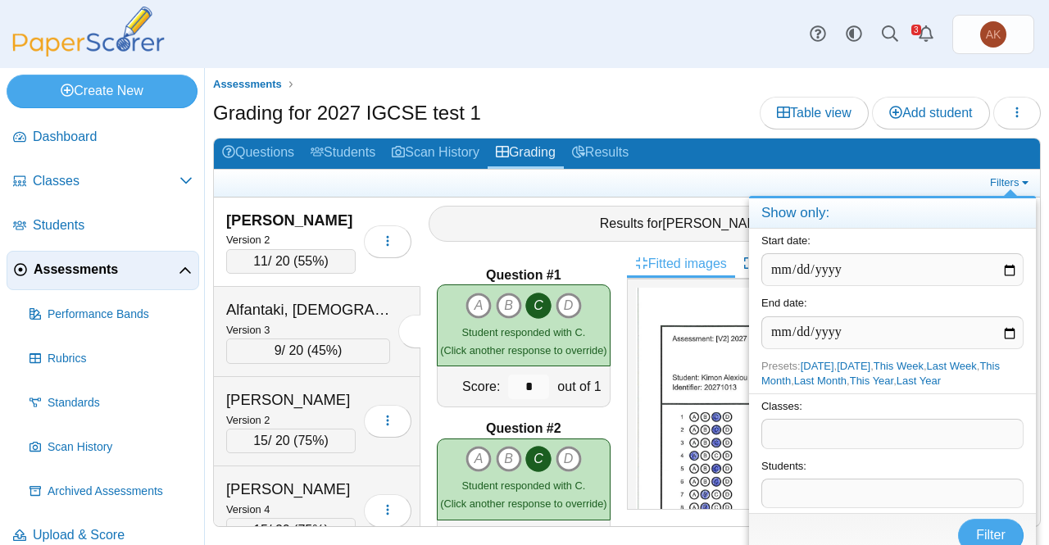
click at [850, 429] on span at bounding box center [892, 434] width 261 height 28
click at [816, 362] on link "[DATE]" at bounding box center [818, 366] width 34 height 12
type input "**********"
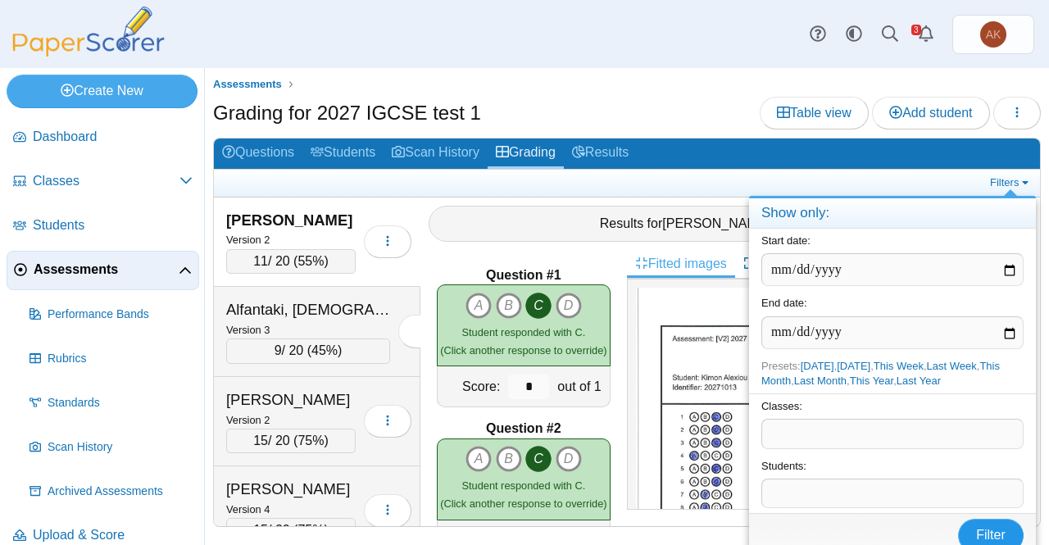
click at [1005, 534] on span "Filter" at bounding box center [990, 535] width 29 height 14
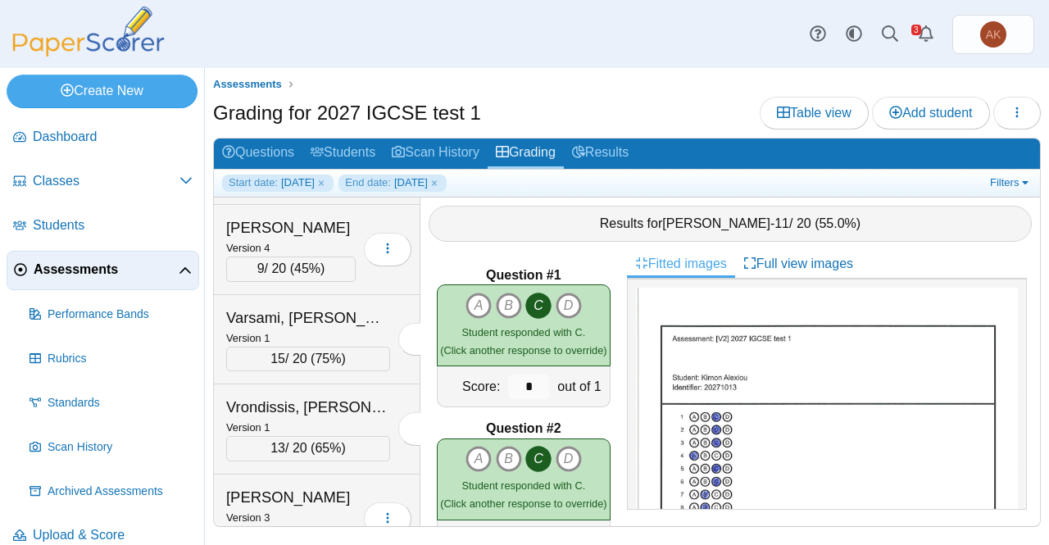
scroll to position [2072, 0]
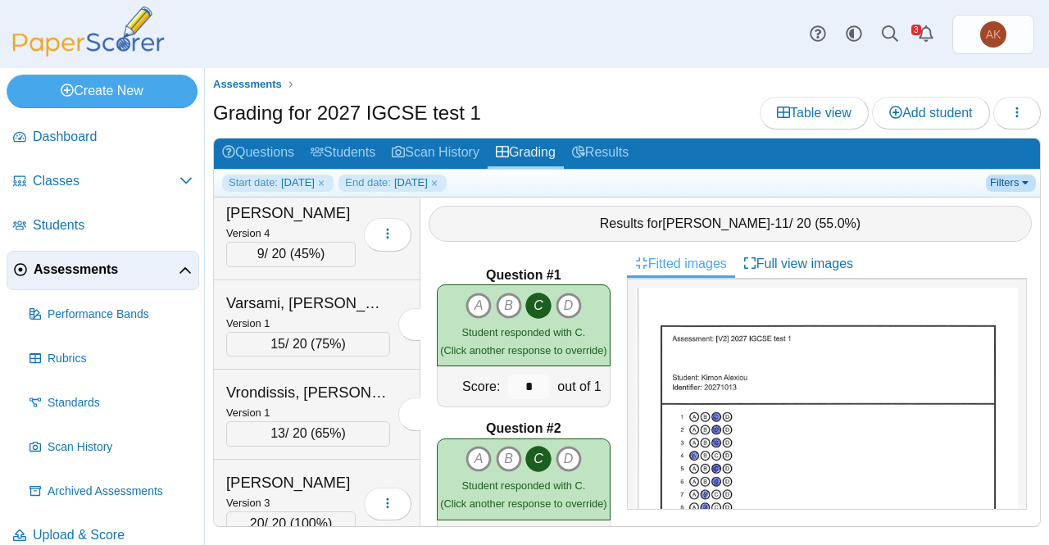
click at [1010, 184] on link "Filters" at bounding box center [1011, 183] width 50 height 16
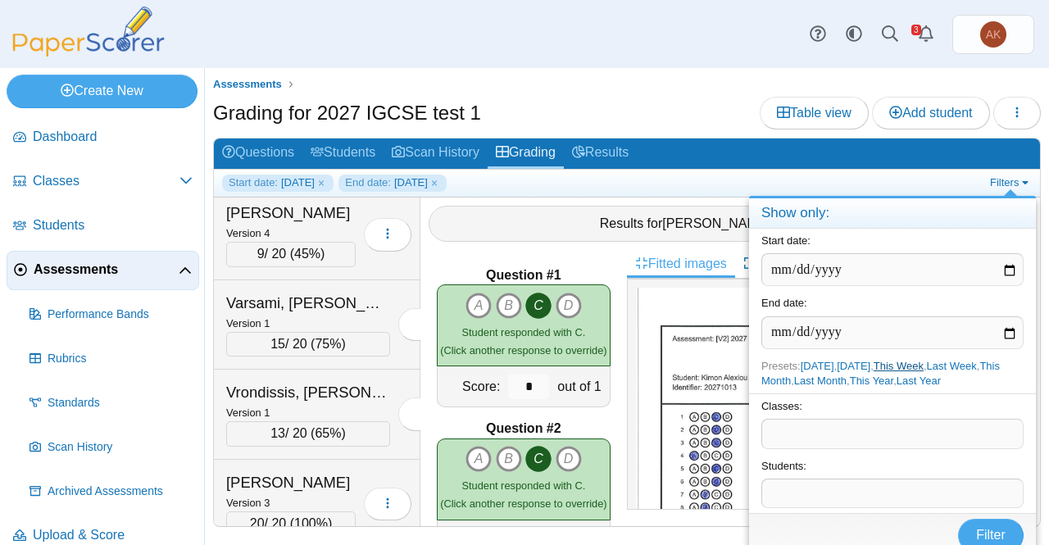
click at [924, 365] on link "This Week" at bounding box center [899, 366] width 50 height 12
type input "**********"
click at [918, 363] on link "This Week" at bounding box center [899, 366] width 50 height 12
click at [996, 535] on span "Filter" at bounding box center [990, 535] width 29 height 14
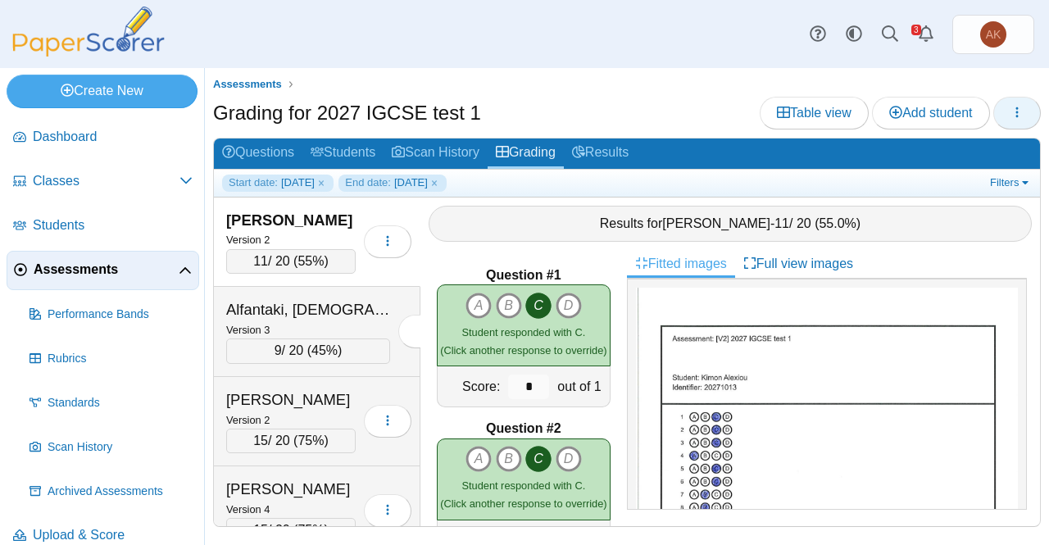
click at [1026, 116] on button "button" at bounding box center [1017, 113] width 48 height 33
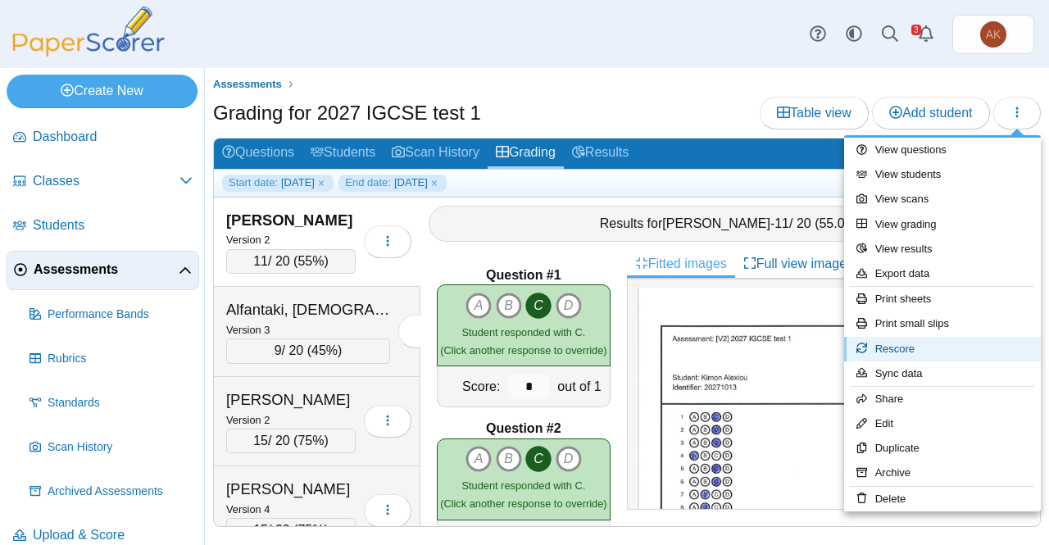
click at [875, 352] on link "Rescore" at bounding box center [942, 349] width 197 height 25
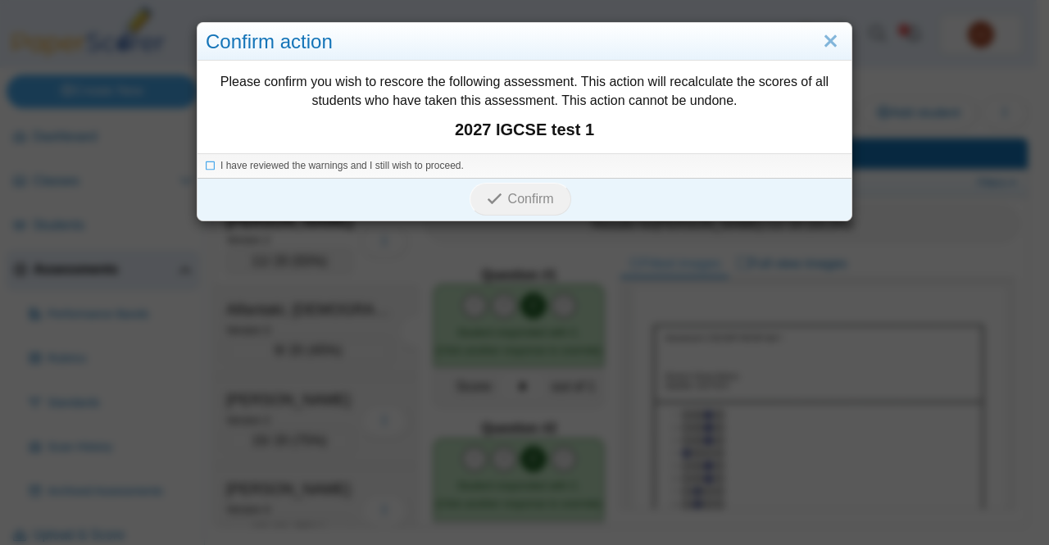
click at [325, 155] on div "I have reviewed the warnings and I still wish to proceed." at bounding box center [524, 165] width 654 height 25
click at [308, 166] on span "I have reviewed the warnings and I still wish to proceed." at bounding box center [341, 165] width 243 height 11
click at [508, 204] on span "Confirm" at bounding box center [531, 199] width 46 height 14
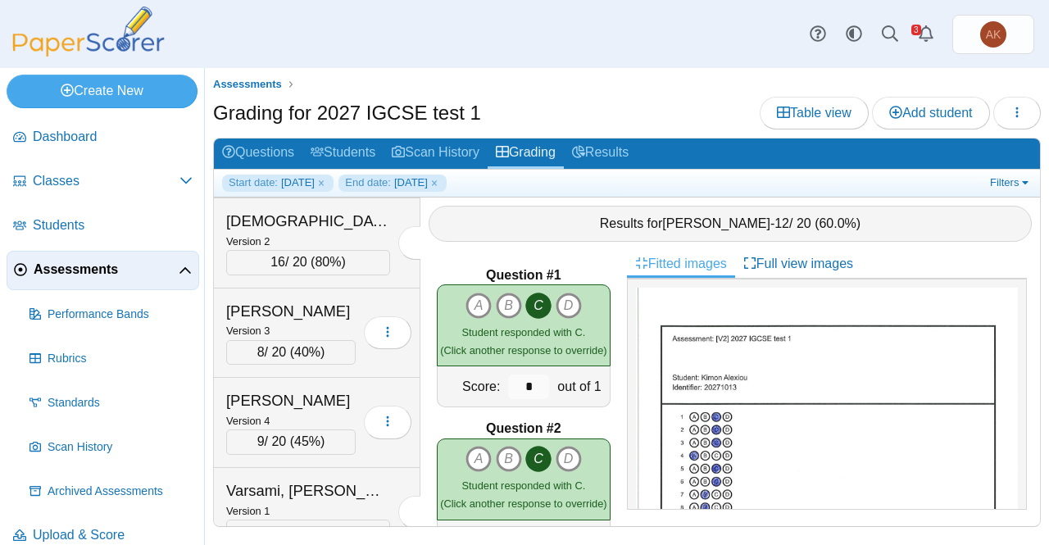
scroll to position [1795, 0]
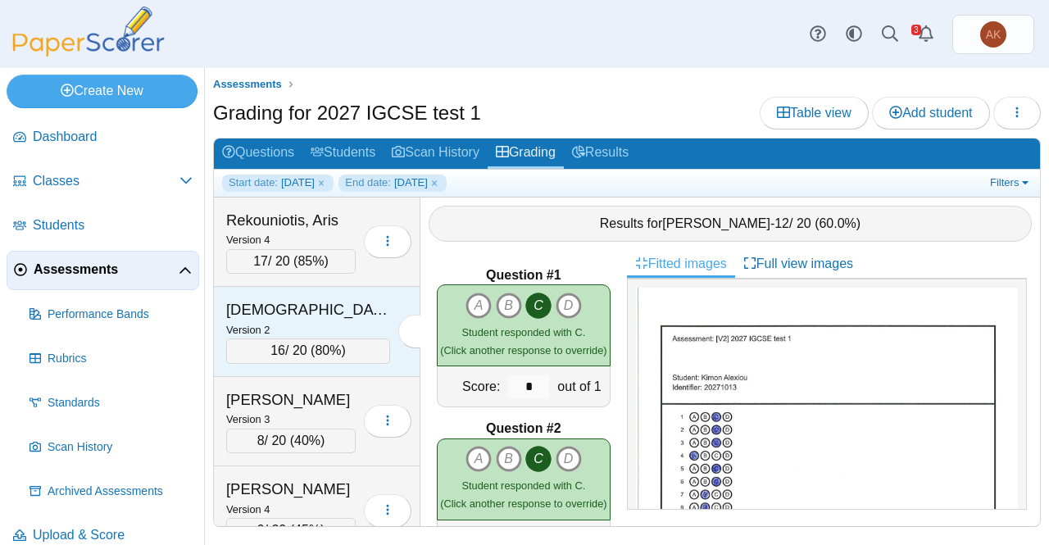
click at [306, 299] on div "[DEMOGRAPHIC_DATA], Iraklis" at bounding box center [308, 309] width 164 height 21
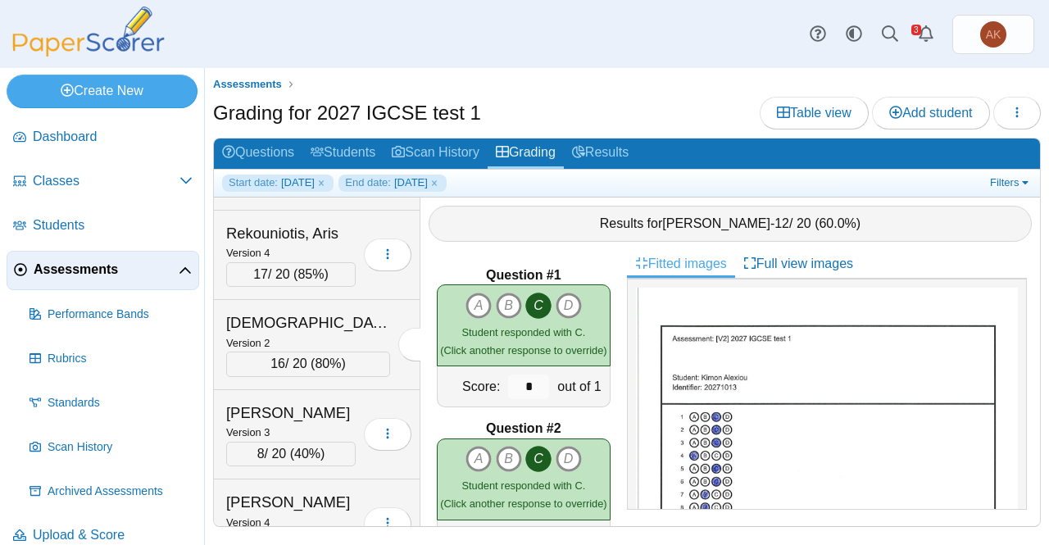
scroll to position [1781, 0]
click at [257, 314] on div "[DEMOGRAPHIC_DATA], Iraklis" at bounding box center [308, 323] width 164 height 21
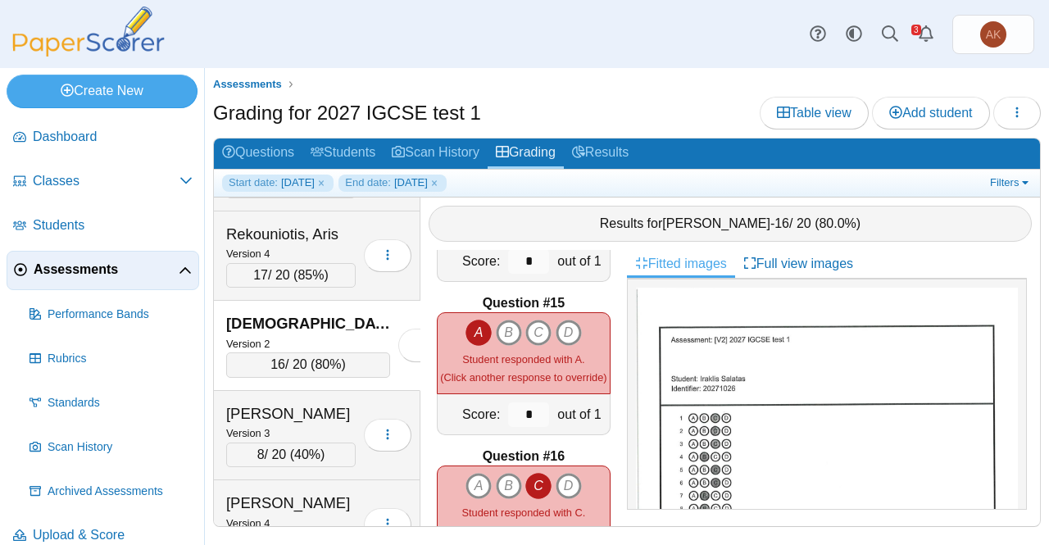
scroll to position [2122, 0]
click at [996, 189] on link "Filters" at bounding box center [1011, 183] width 50 height 16
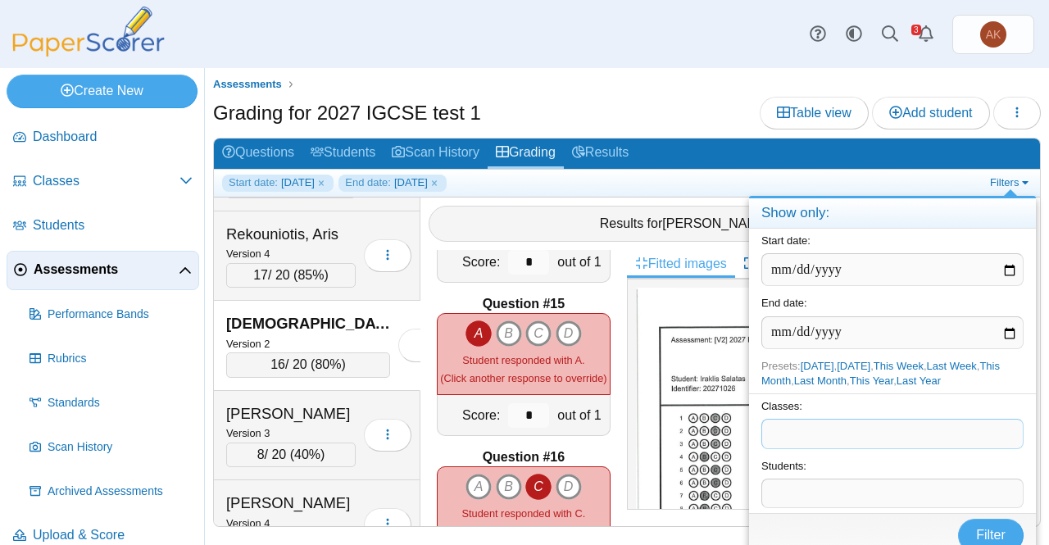
click at [801, 430] on span at bounding box center [892, 434] width 261 height 28
click at [990, 528] on span "Filter" at bounding box center [990, 535] width 29 height 14
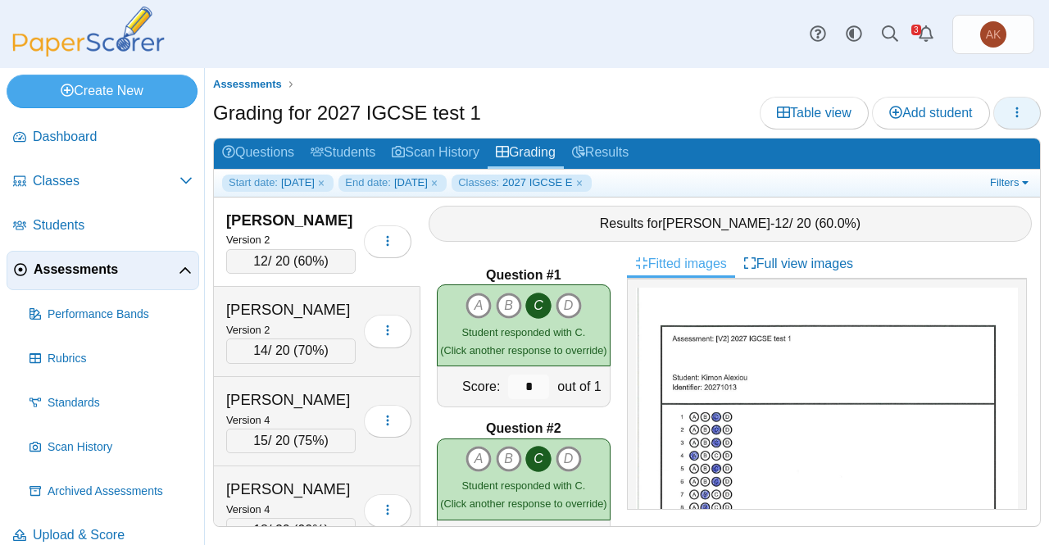
click at [1006, 117] on button "button" at bounding box center [1017, 113] width 48 height 33
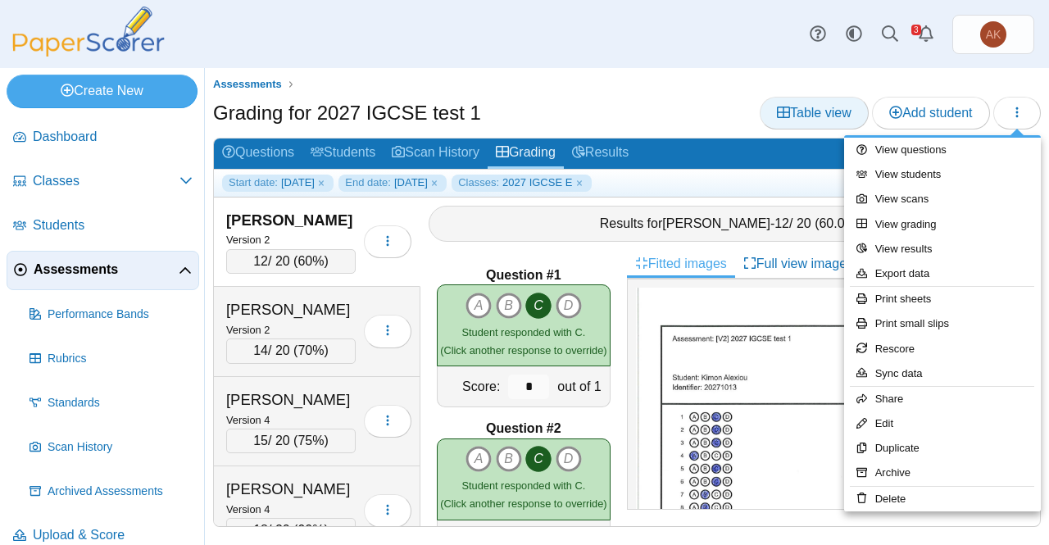
click at [800, 120] on span "Table view" at bounding box center [814, 113] width 75 height 14
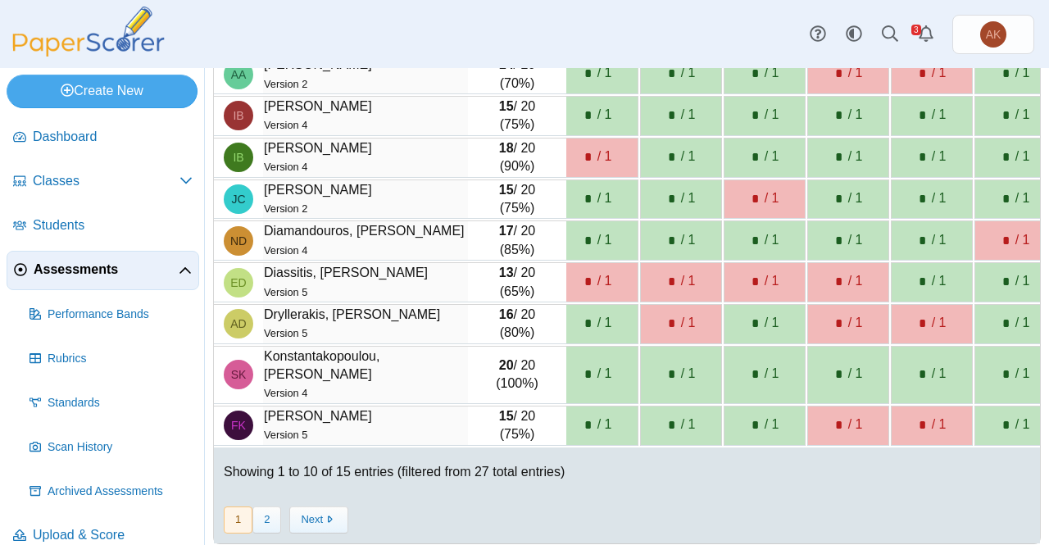
scroll to position [0, 853]
click at [262, 507] on button "2" at bounding box center [266, 519] width 29 height 27
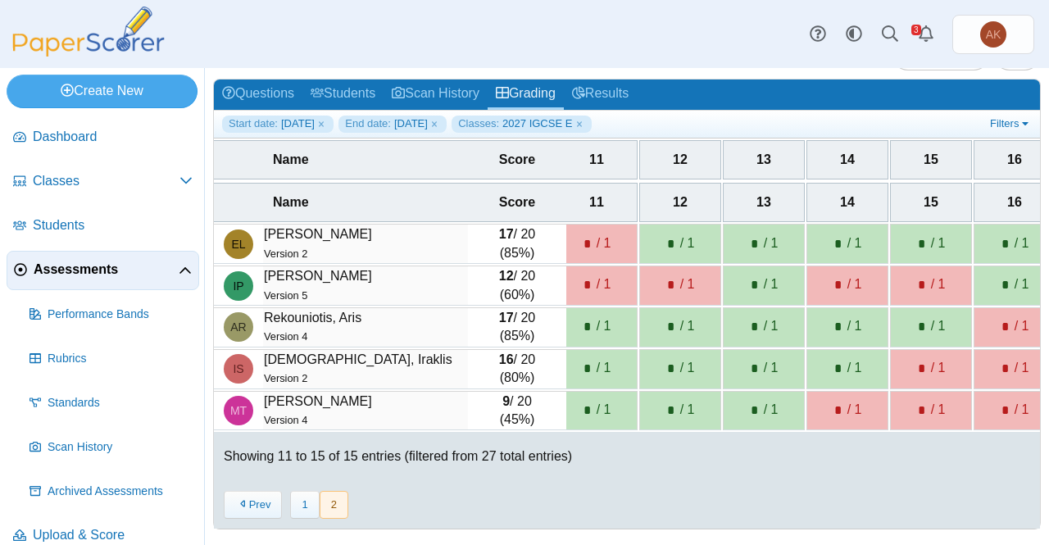
scroll to position [0, 0]
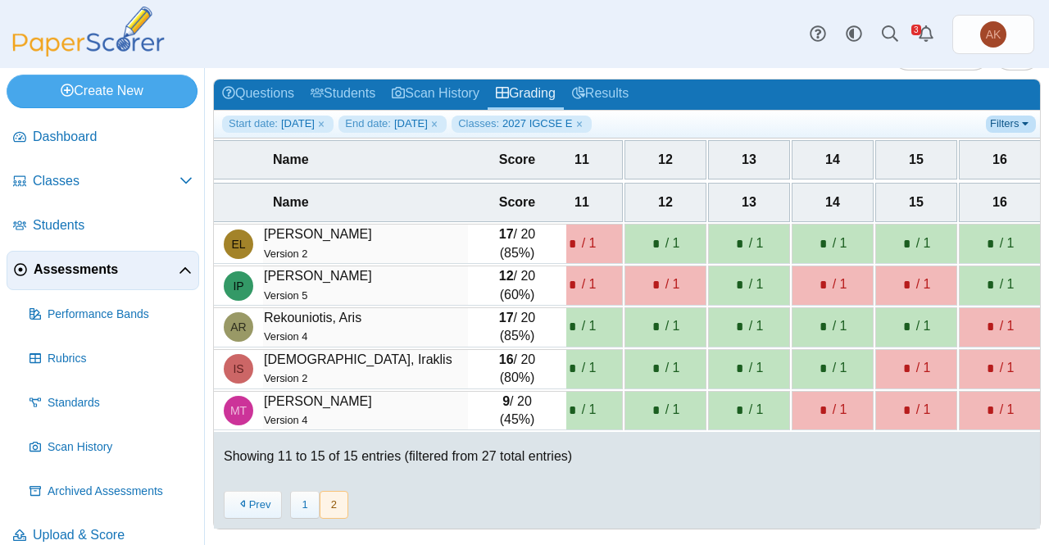
click at [1005, 118] on link "Filters" at bounding box center [1011, 124] width 50 height 16
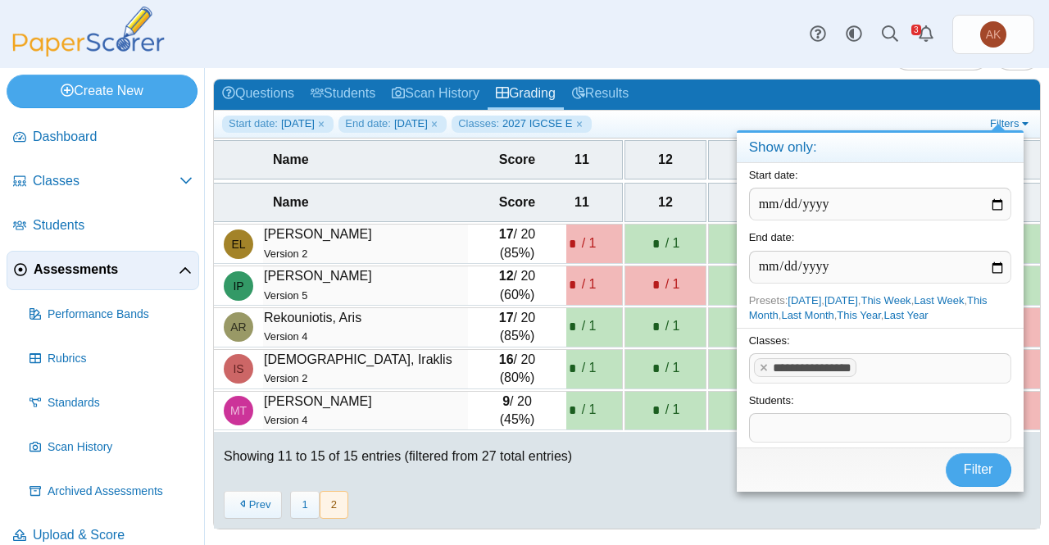
click at [642, 527] on div "« Prev 1 2 Next »" at bounding box center [627, 504] width 826 height 47
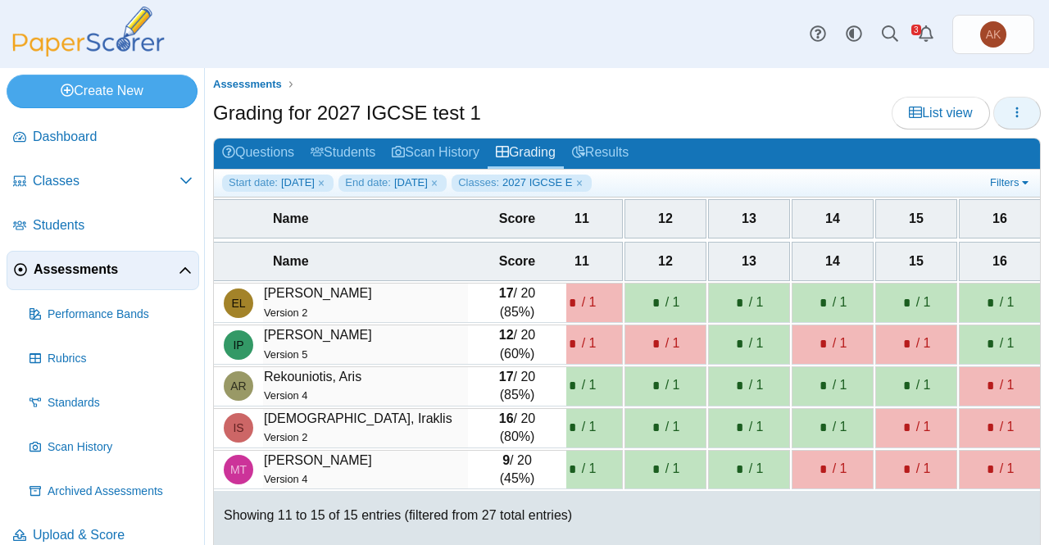
click at [1010, 106] on icon "button" at bounding box center [1016, 112] width 13 height 13
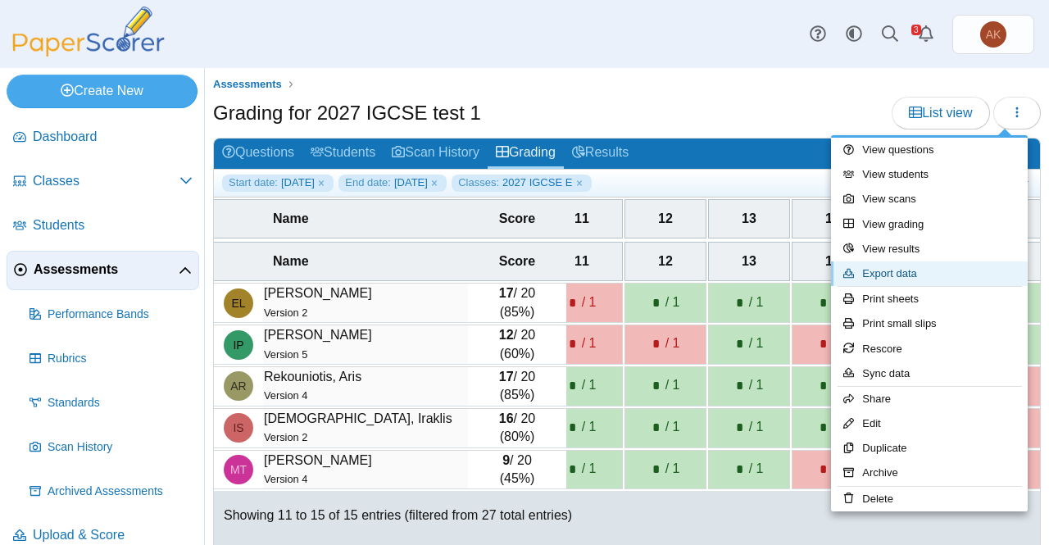
click at [910, 261] on link "Export data" at bounding box center [929, 273] width 197 height 25
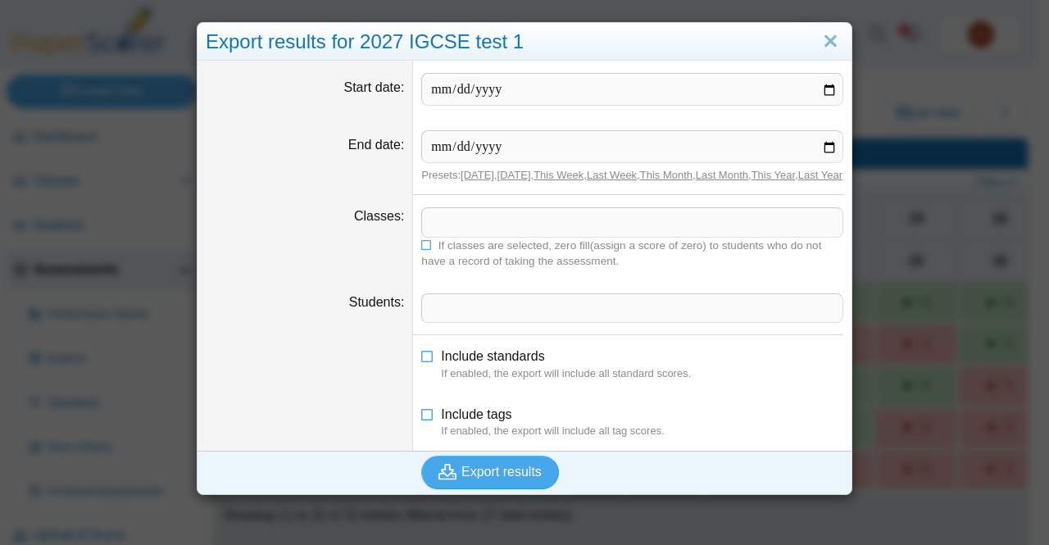
click at [467, 220] on dd "​ If classes are selected, zero fill(assign a score of zero) to students who do…" at bounding box center [632, 237] width 438 height 85
click at [461, 233] on span at bounding box center [632, 222] width 420 height 28
click at [569, 174] on link "This Week" at bounding box center [558, 175] width 50 height 12
type input "**********"
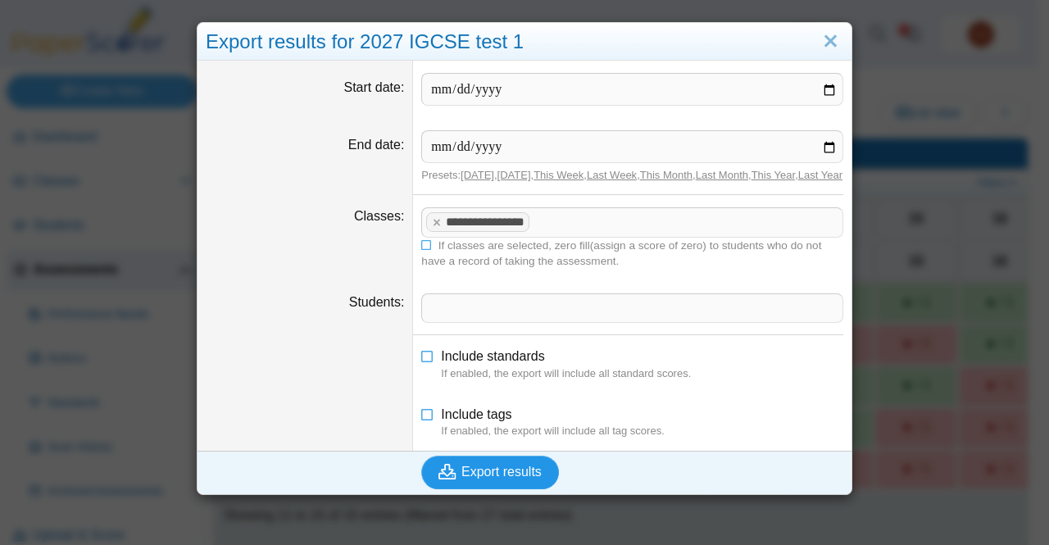
click at [495, 479] on span "Export results" at bounding box center [501, 472] width 80 height 14
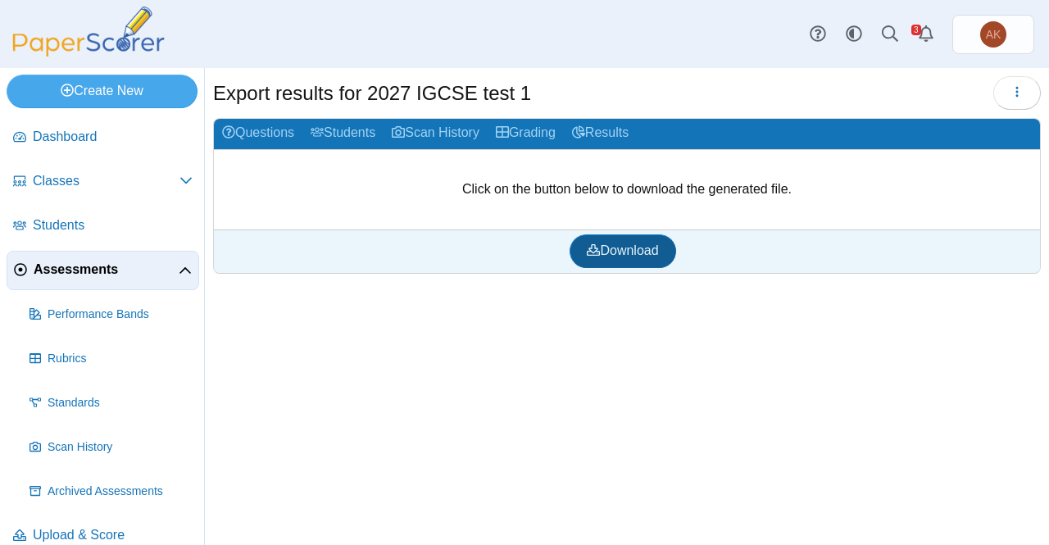
click at [643, 248] on span "Download" at bounding box center [622, 250] width 71 height 14
click at [130, 179] on span "Classes" at bounding box center [106, 181] width 147 height 18
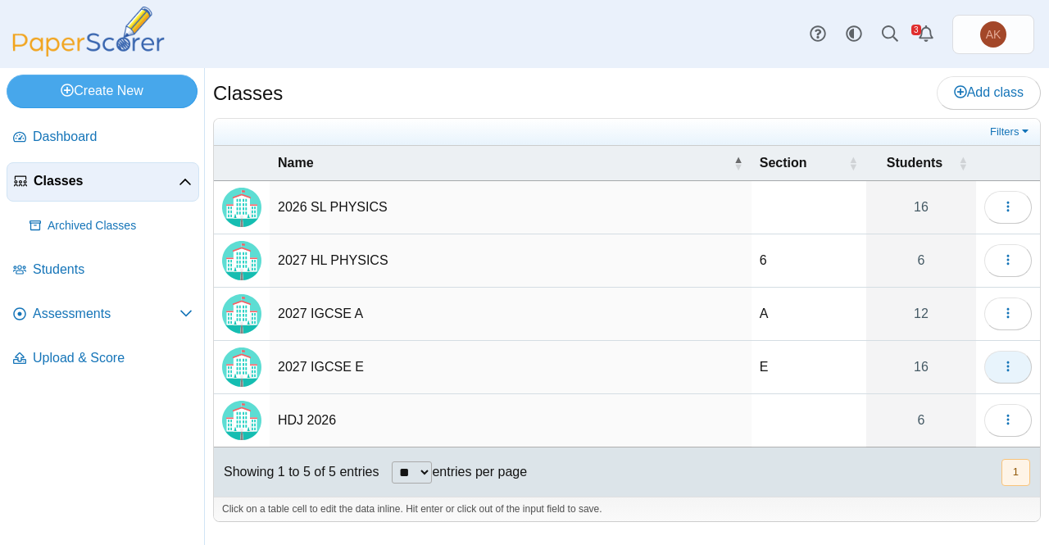
click at [1006, 371] on span "button" at bounding box center [1007, 367] width 13 height 14
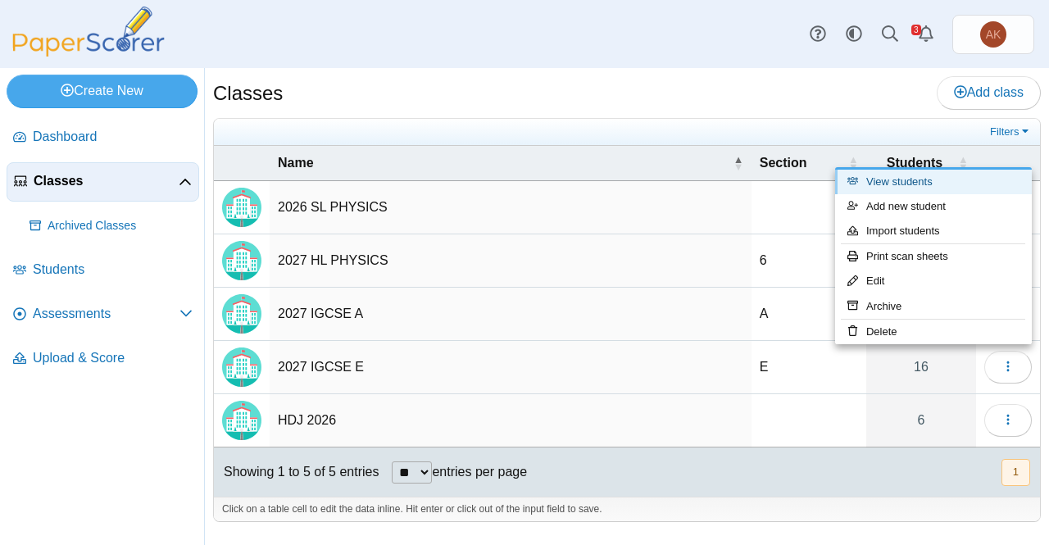
click at [950, 179] on link "View students" at bounding box center [933, 182] width 197 height 25
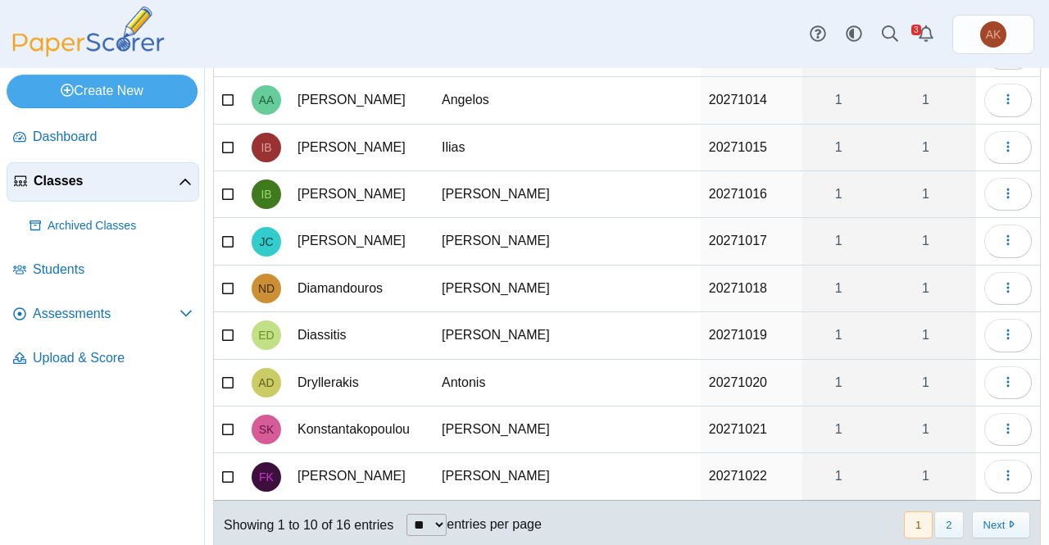
scroll to position [225, 0]
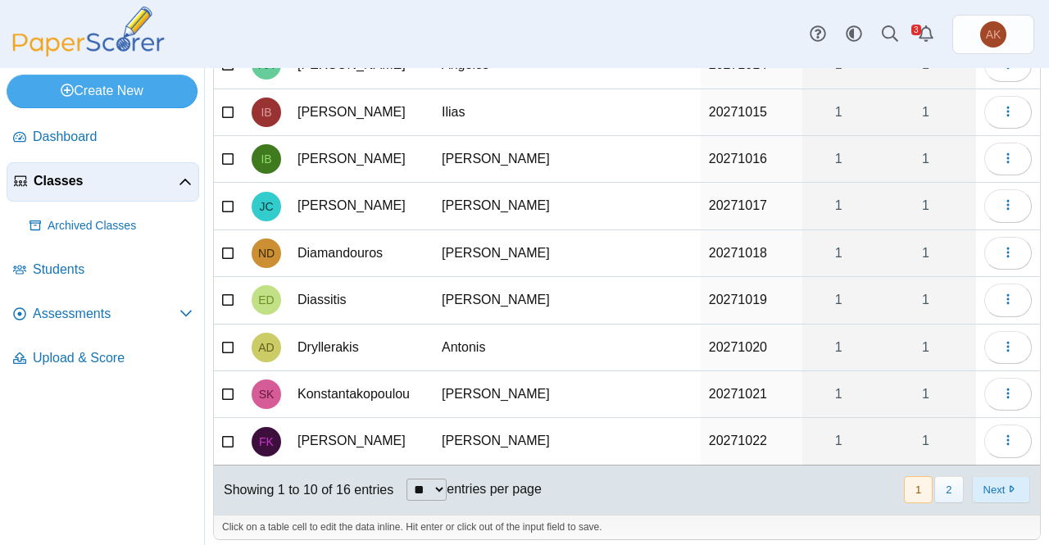
click at [986, 481] on button "Next" at bounding box center [1001, 489] width 58 height 27
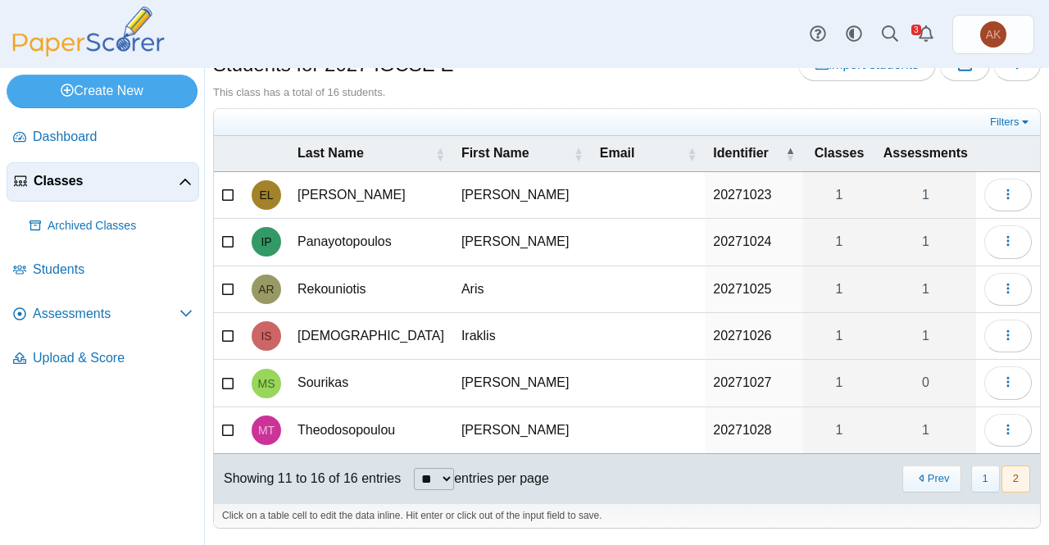
scroll to position [41, 0]
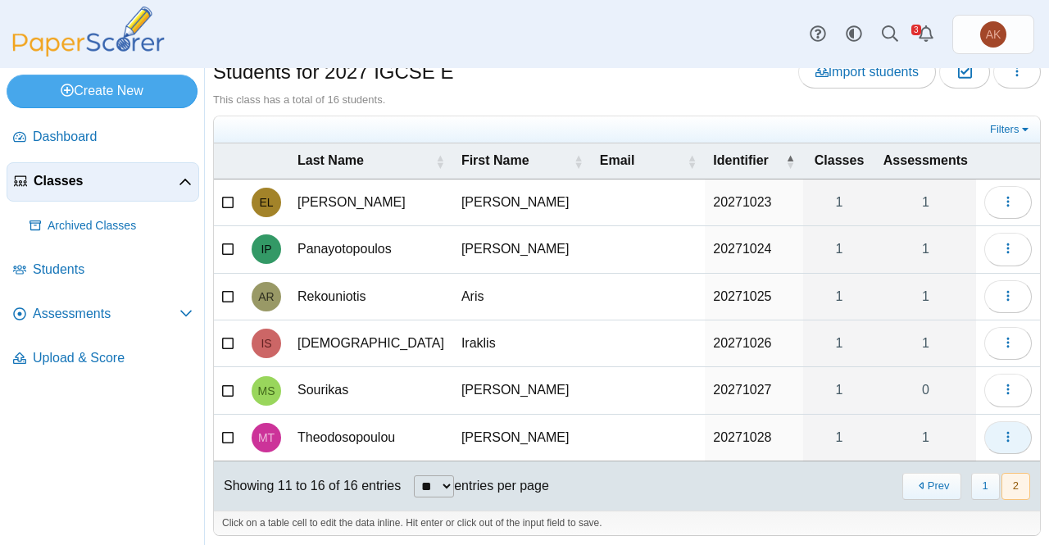
click at [1001, 421] on button "button" at bounding box center [1008, 437] width 48 height 33
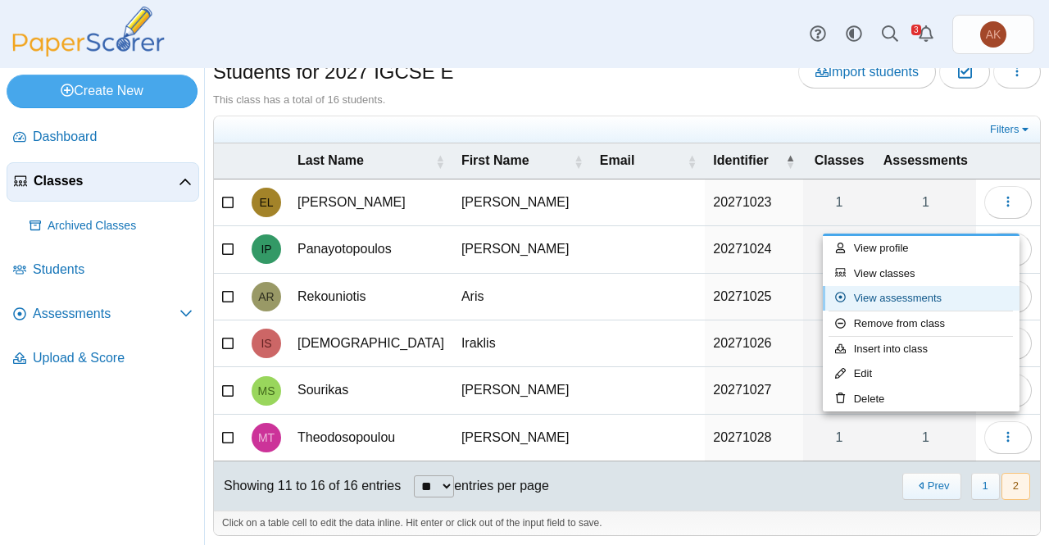
click at [934, 299] on link "View assessments" at bounding box center [921, 298] width 197 height 25
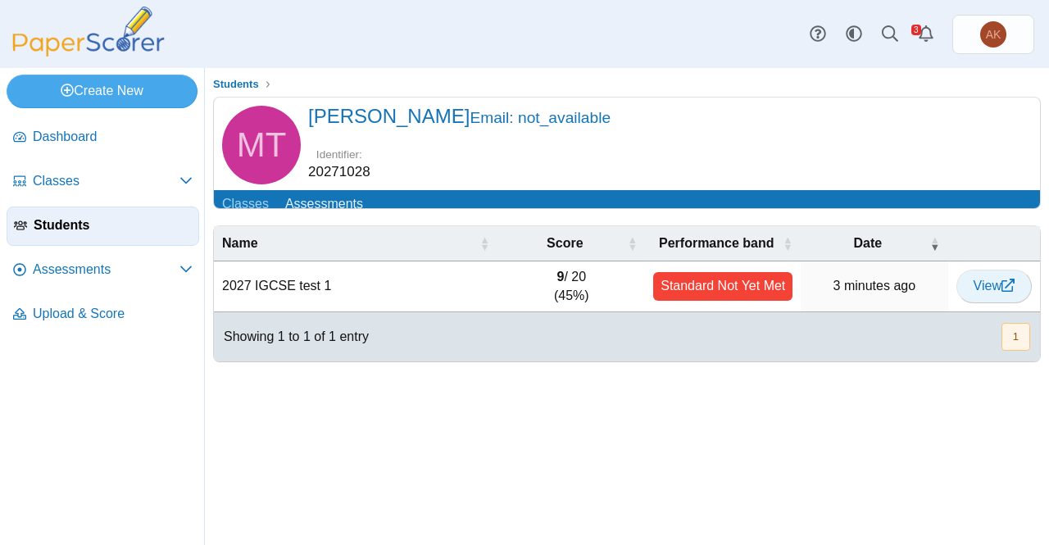
click at [975, 286] on link "View" at bounding box center [993, 286] width 75 height 33
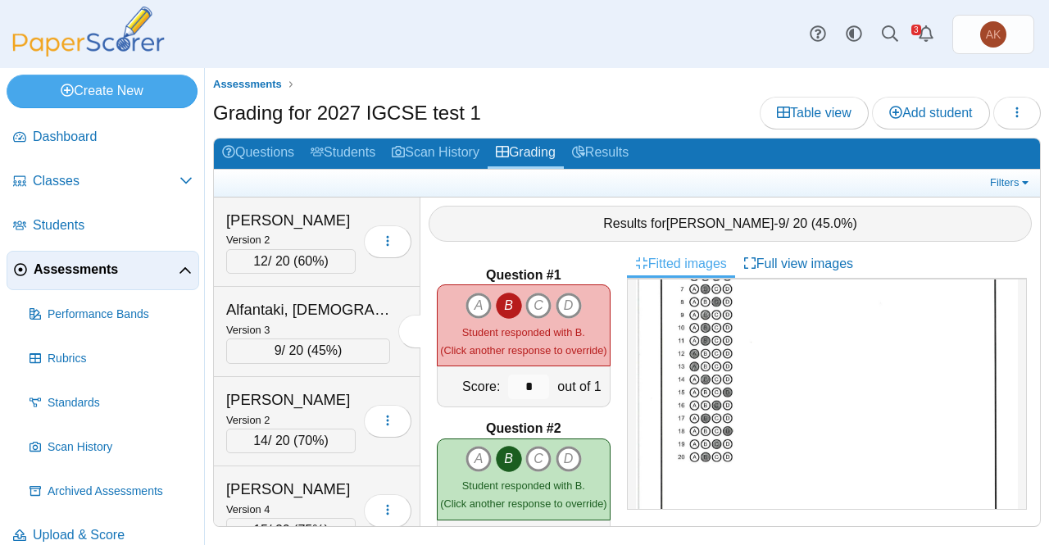
scroll to position [314, 0]
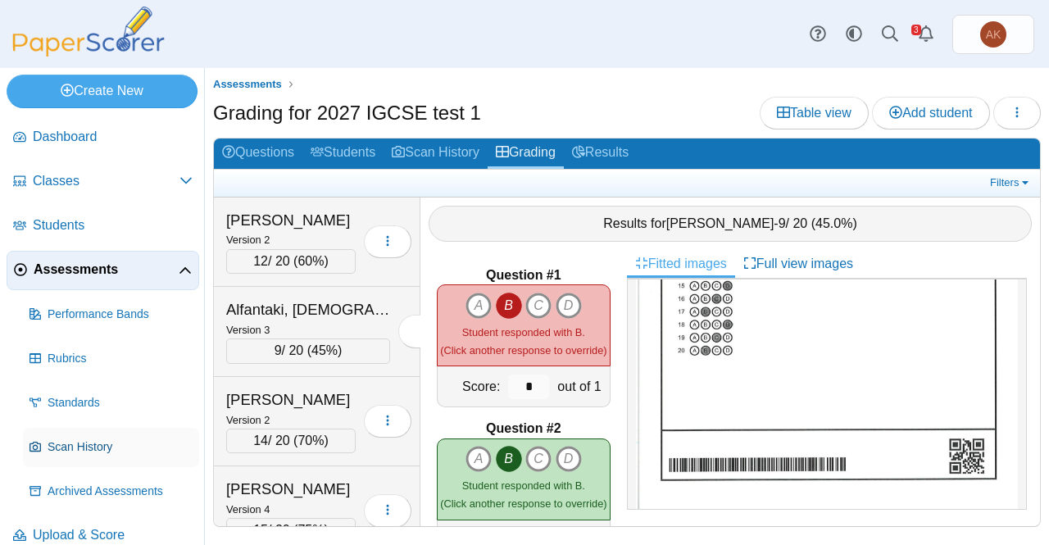
click at [87, 429] on link "Scan History" at bounding box center [111, 447] width 176 height 39
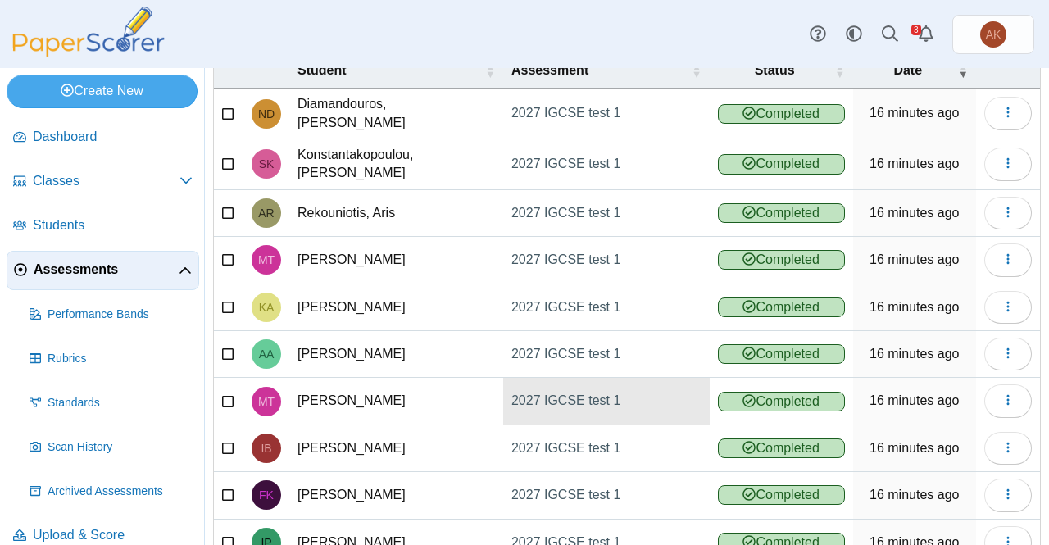
scroll to position [111, 0]
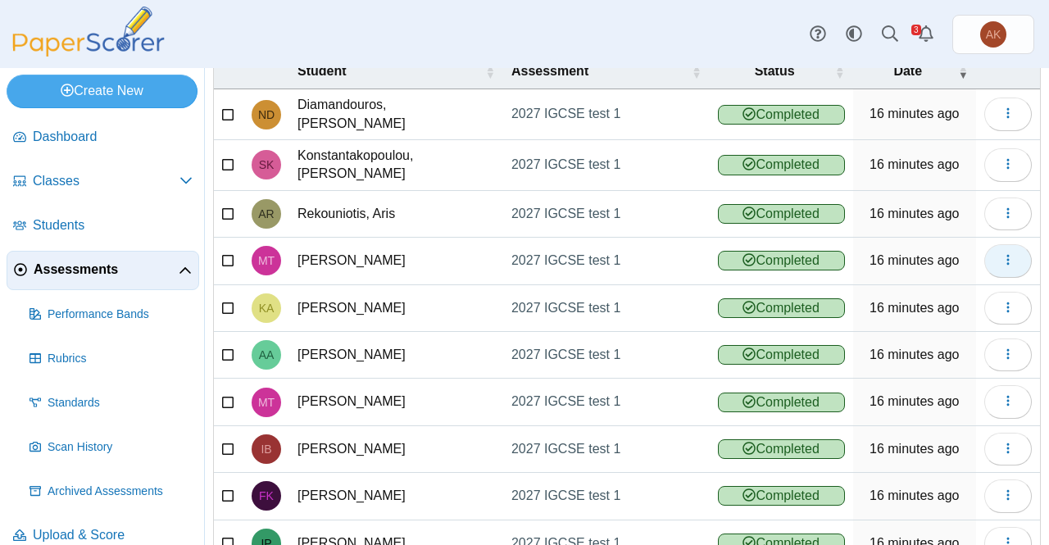
click at [984, 258] on button "button" at bounding box center [1008, 260] width 48 height 33
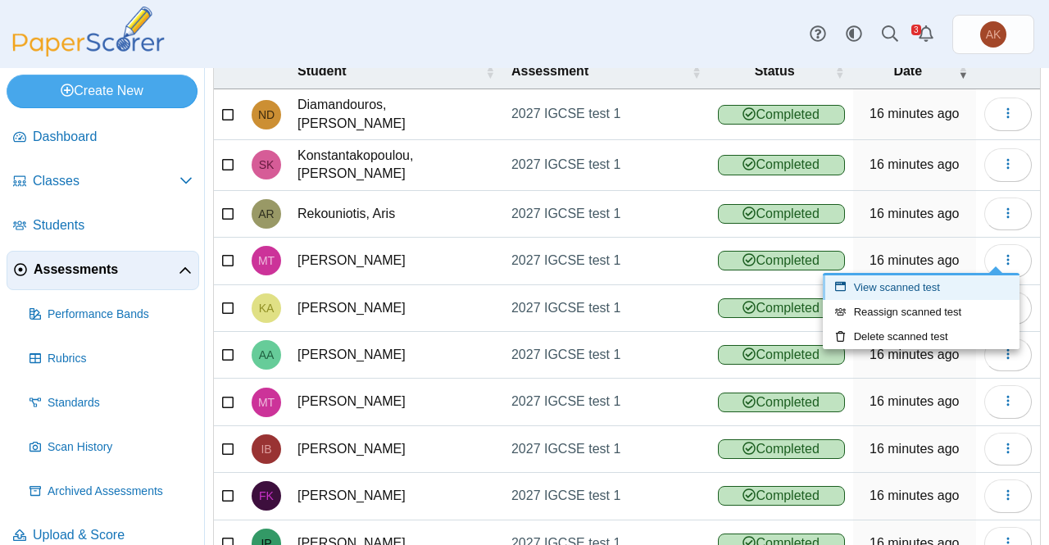
click at [941, 294] on link "View scanned test" at bounding box center [921, 287] width 197 height 25
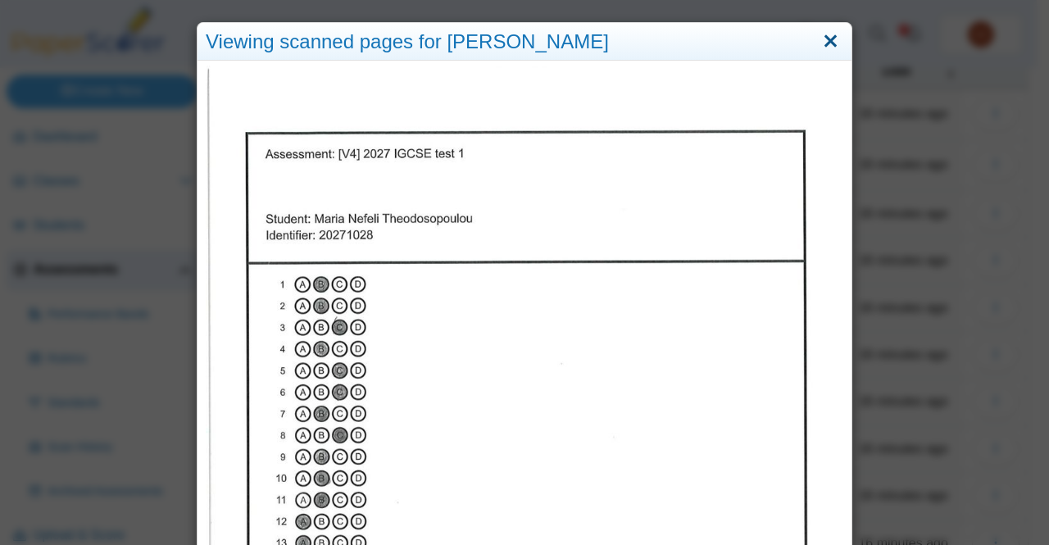
click at [828, 38] on link "Close" at bounding box center [830, 42] width 25 height 28
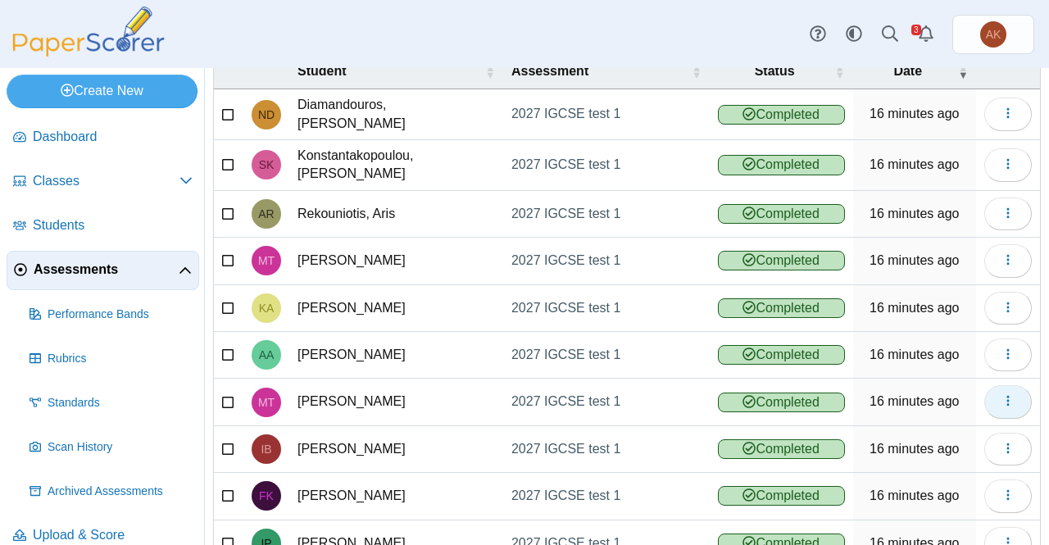
click at [1001, 394] on icon "button" at bounding box center [1007, 400] width 13 height 13
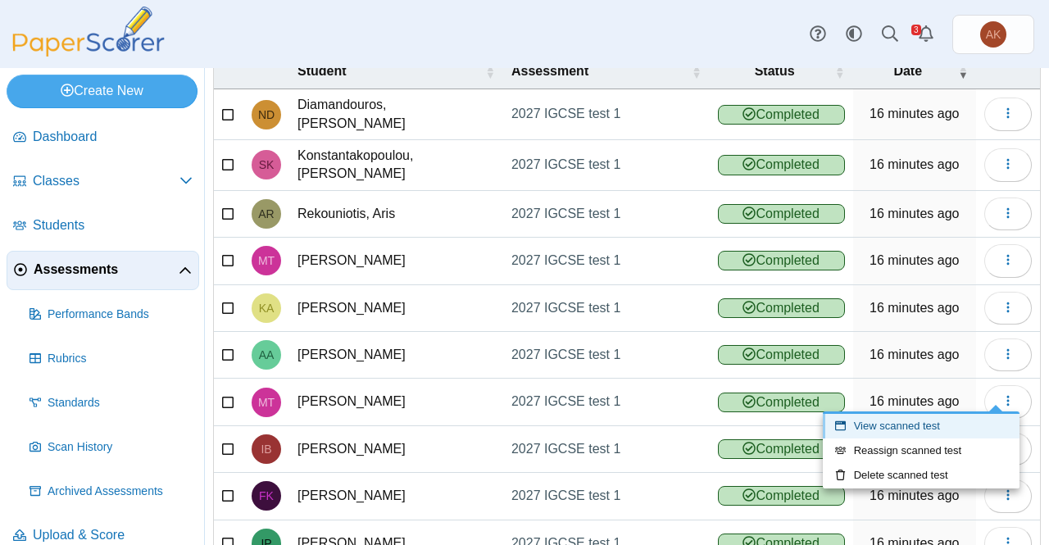
click at [947, 424] on link "View scanned test" at bounding box center [921, 426] width 197 height 25
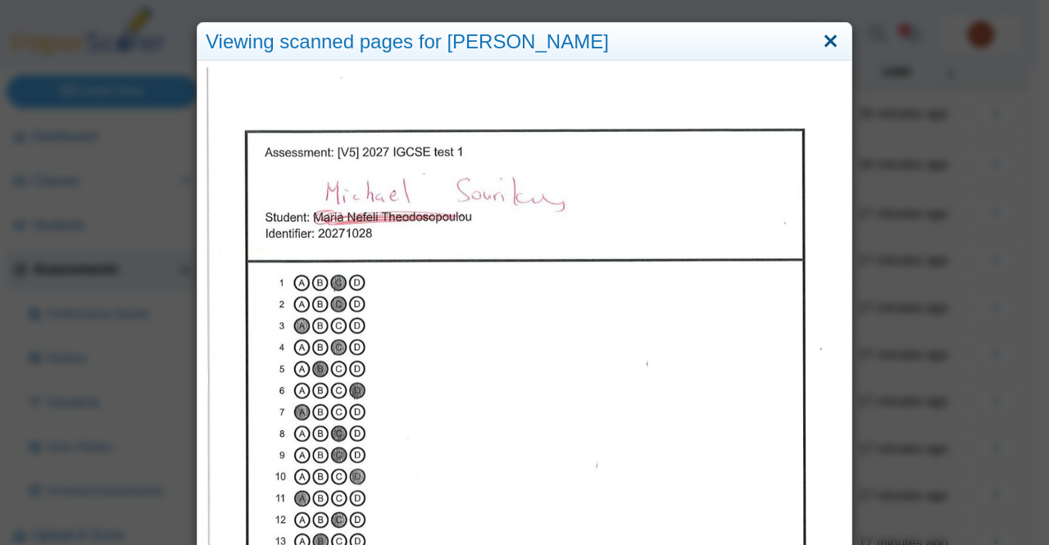
click at [821, 46] on link "Close" at bounding box center [830, 42] width 25 height 28
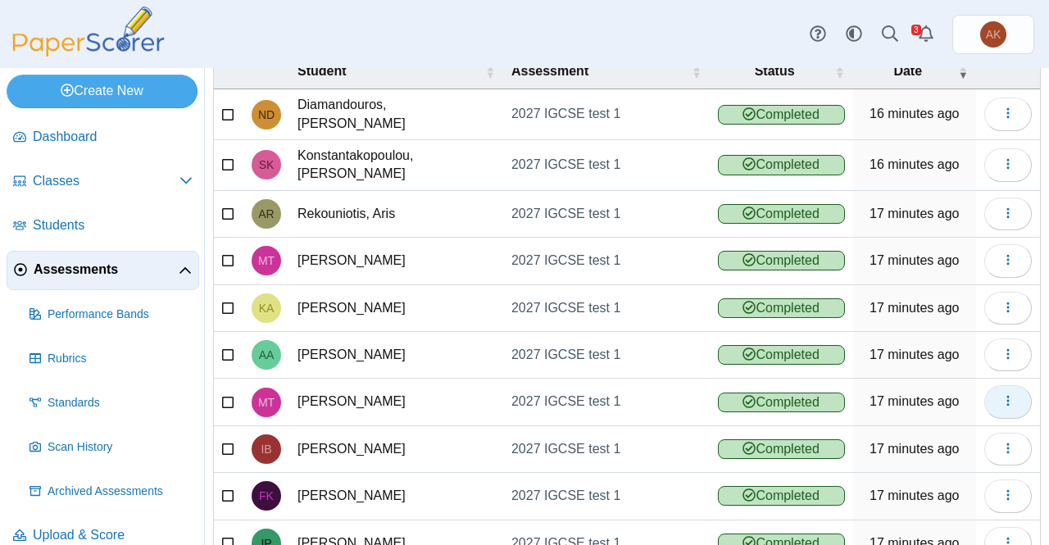
click at [1001, 396] on span "button" at bounding box center [1007, 401] width 13 height 14
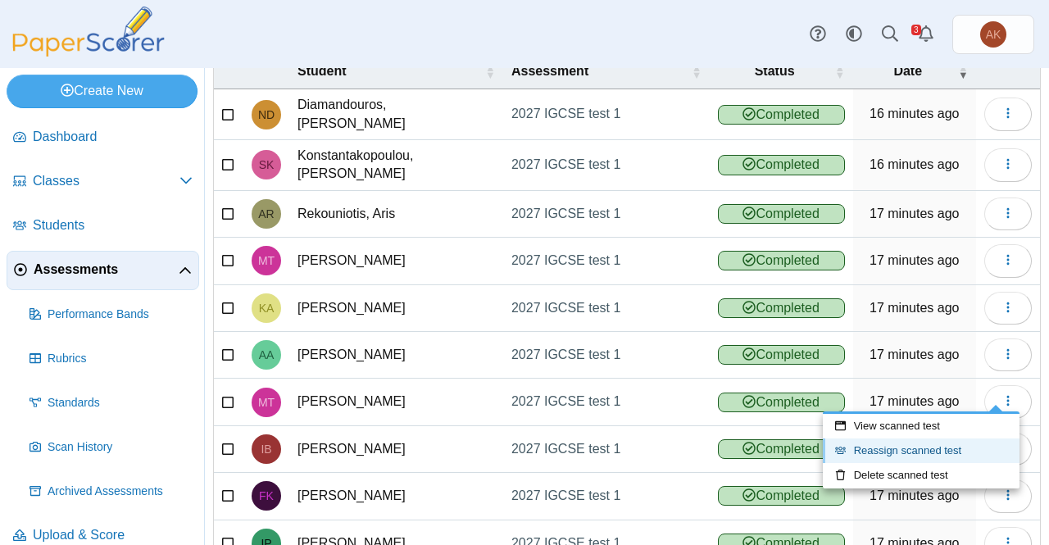
click at [919, 452] on link "Reassign scanned test" at bounding box center [921, 450] width 197 height 25
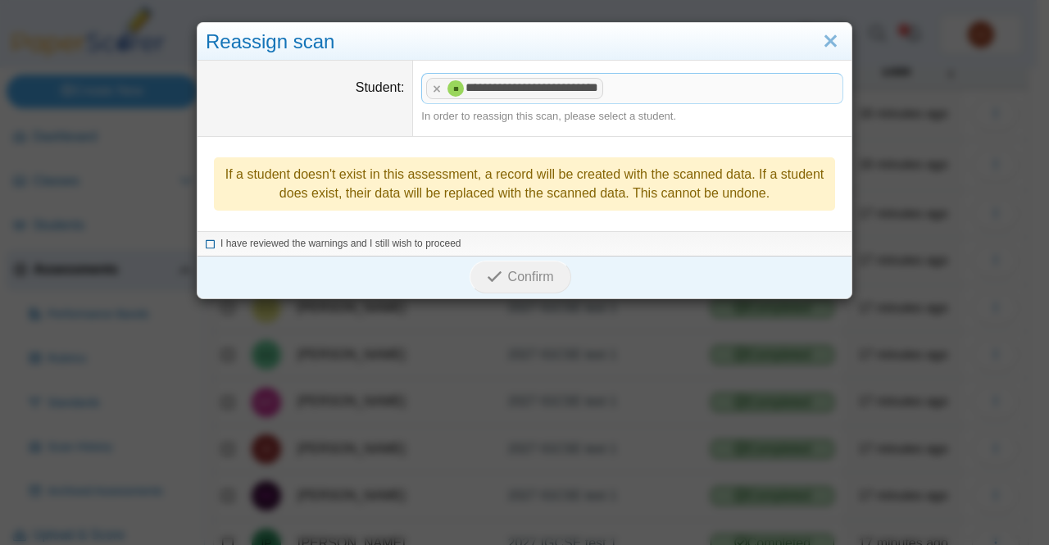
click at [320, 241] on span "I have reviewed the warnings and I still wish to proceed" at bounding box center [340, 243] width 241 height 11
click at [497, 274] on icon "submit" at bounding box center [497, 277] width 20 height 18
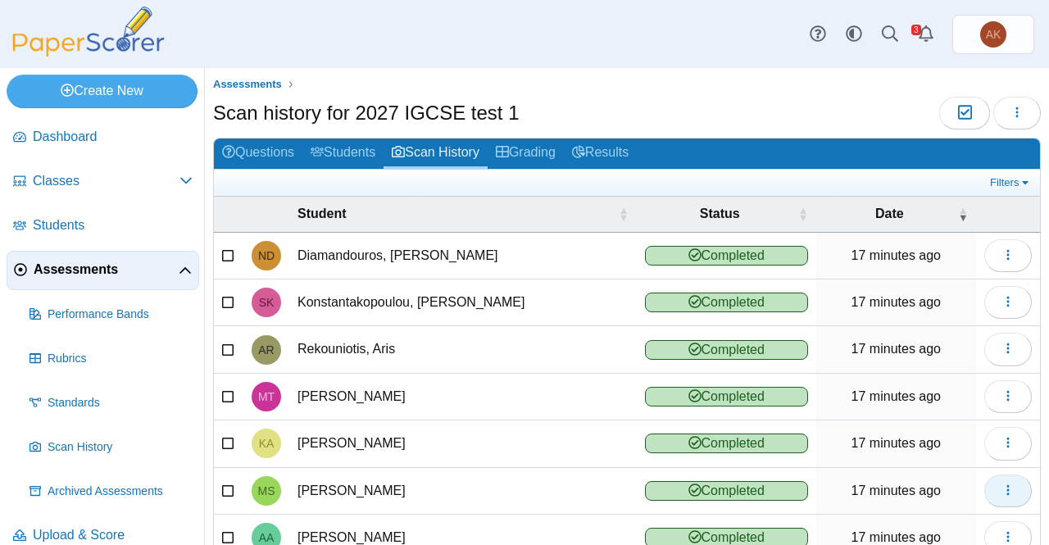
click at [1001, 483] on icon "button" at bounding box center [1007, 489] width 13 height 13
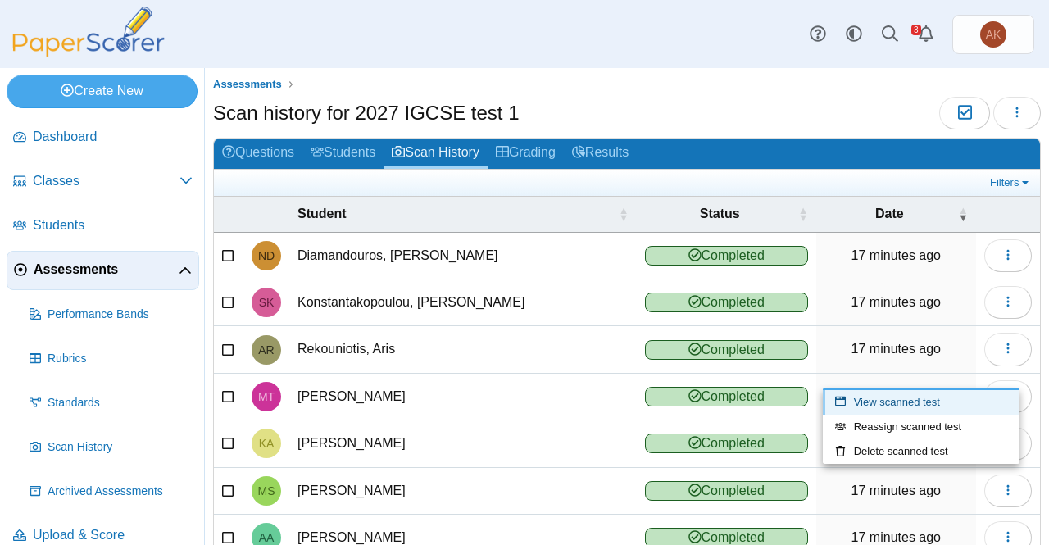
click at [901, 402] on link "View scanned test" at bounding box center [921, 402] width 197 height 25
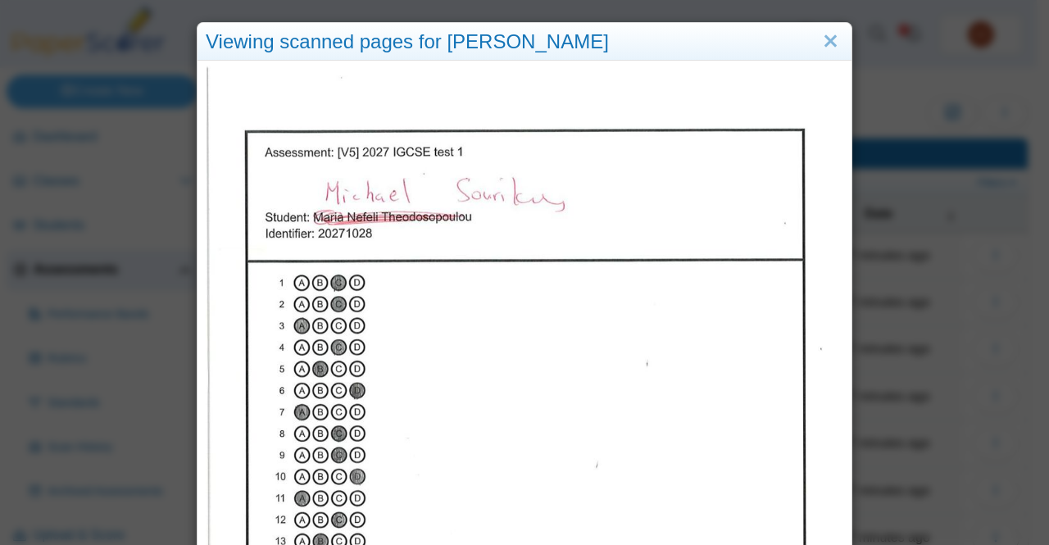
click at [828, 25] on div "Viewing scanned pages for Michael Sourikas" at bounding box center [524, 42] width 654 height 39
click at [824, 37] on link "Close" at bounding box center [830, 42] width 25 height 28
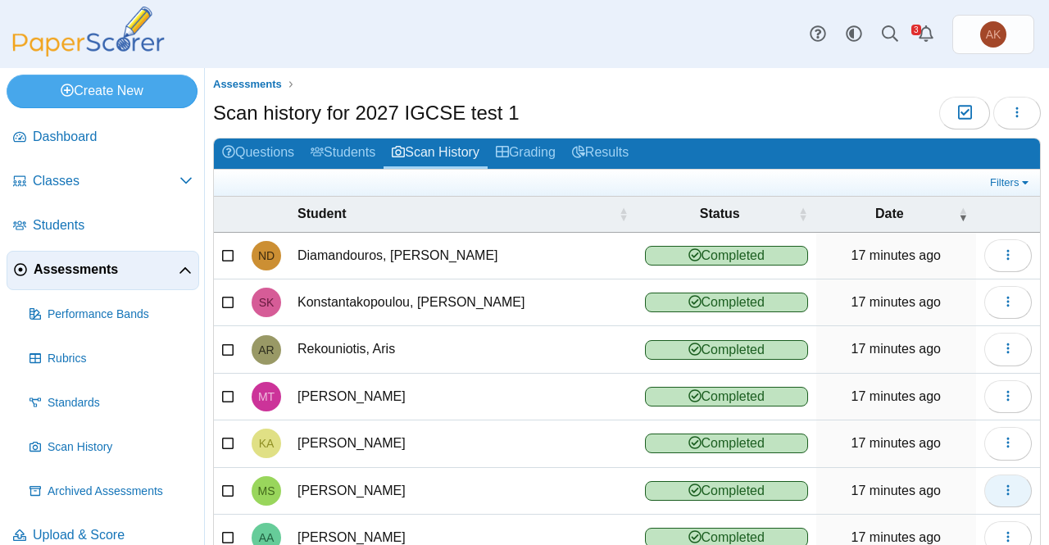
click at [1001, 483] on icon "button" at bounding box center [1007, 489] width 13 height 13
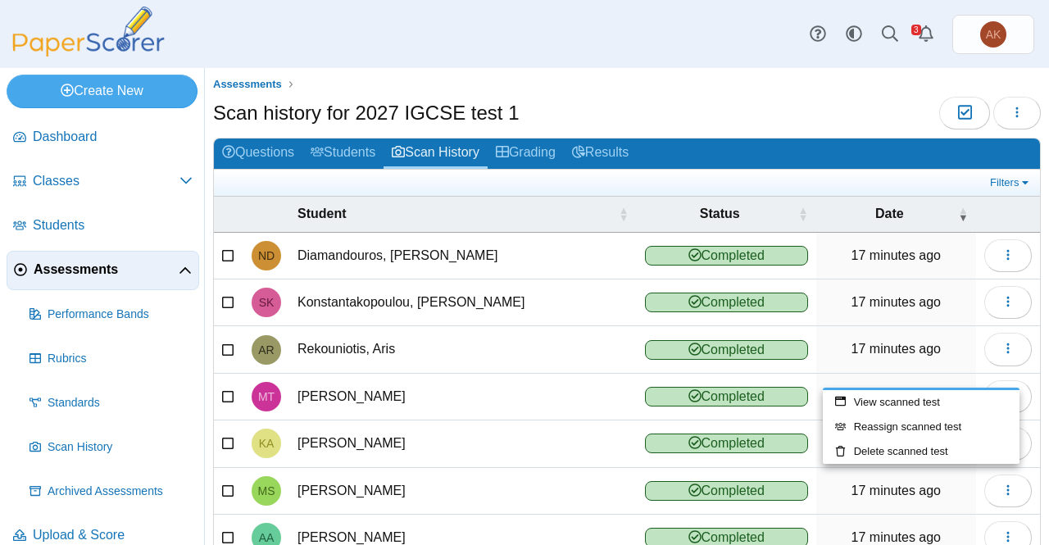
click at [106, 282] on link "Assessments" at bounding box center [103, 270] width 193 height 39
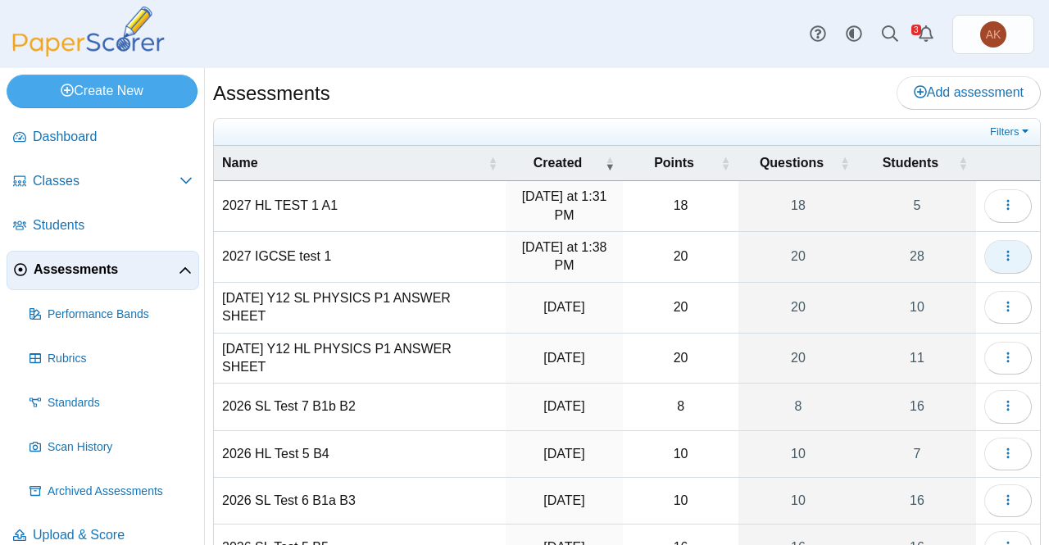
click at [1001, 260] on icon "button" at bounding box center [1007, 255] width 13 height 13
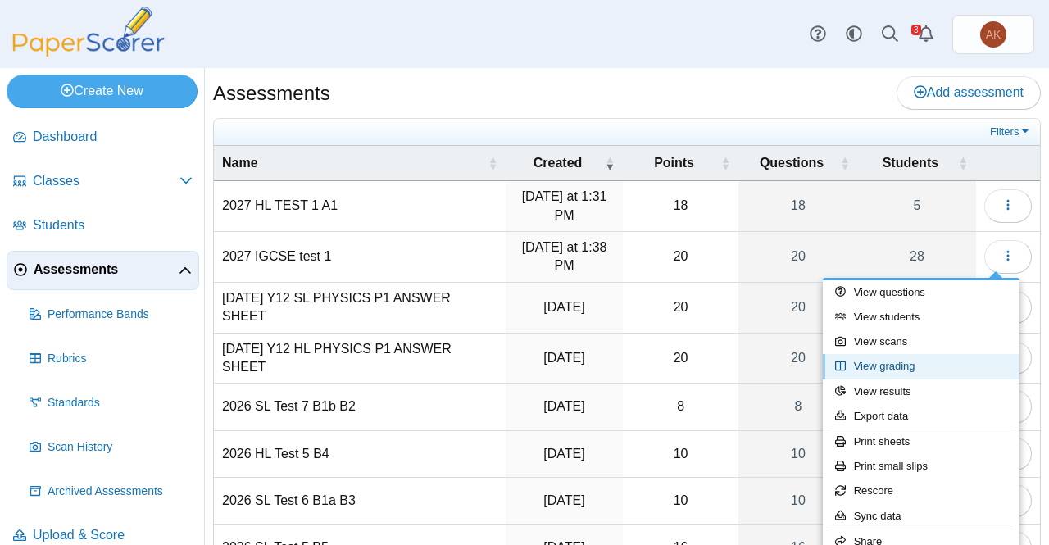
click at [908, 369] on link "View grading" at bounding box center [921, 366] width 197 height 25
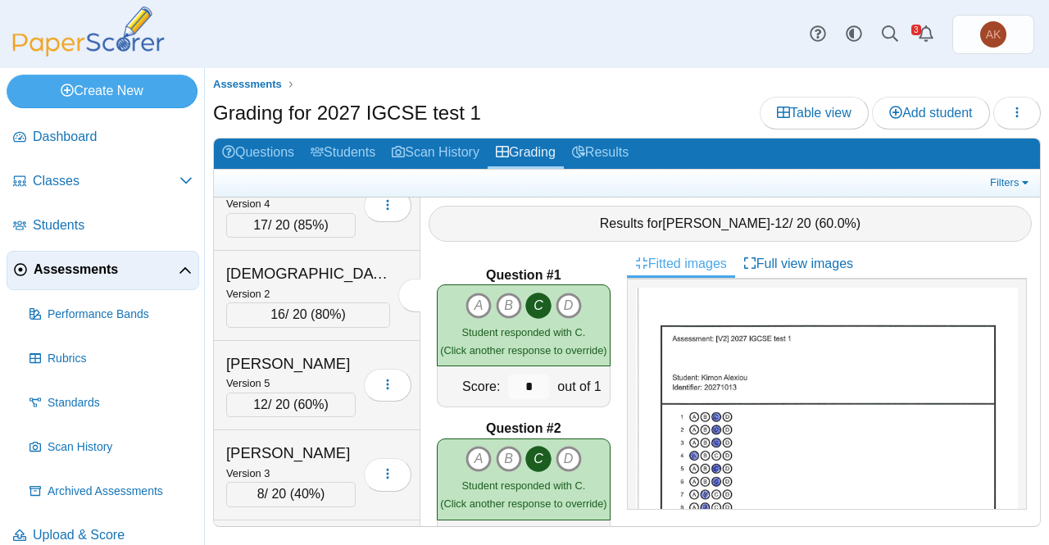
scroll to position [1881, 0]
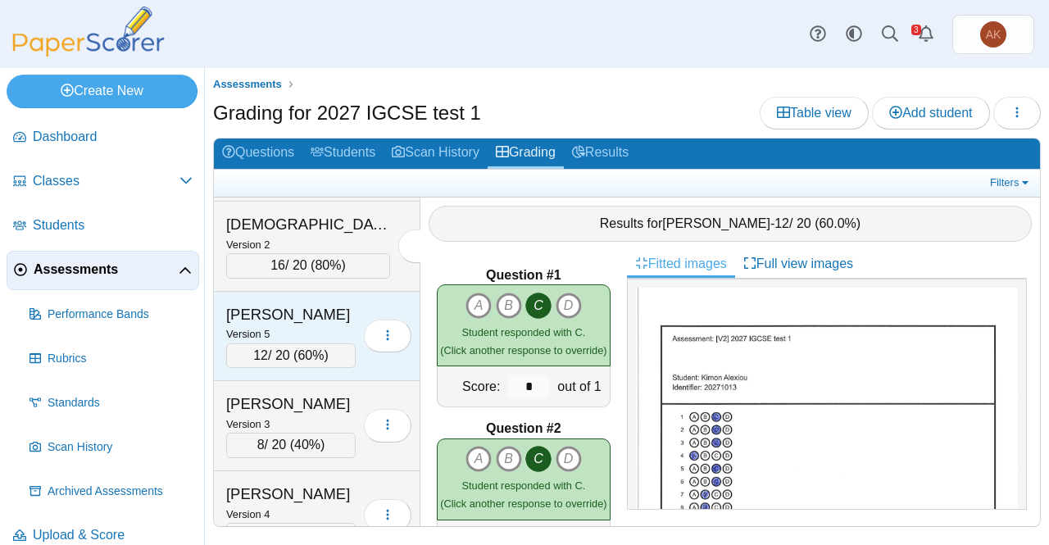
click at [297, 304] on div "[PERSON_NAME]" at bounding box center [290, 314] width 129 height 21
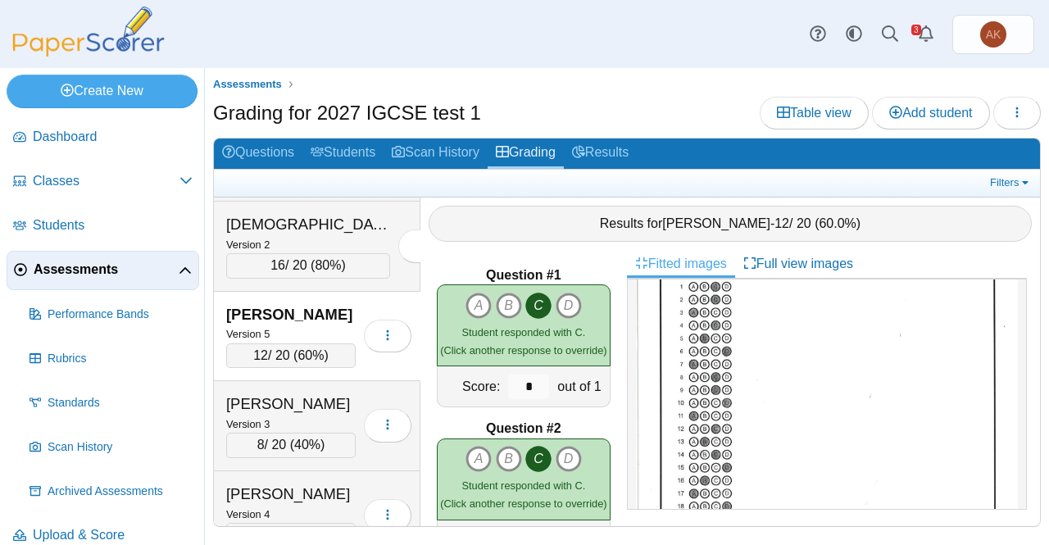
scroll to position [0, 0]
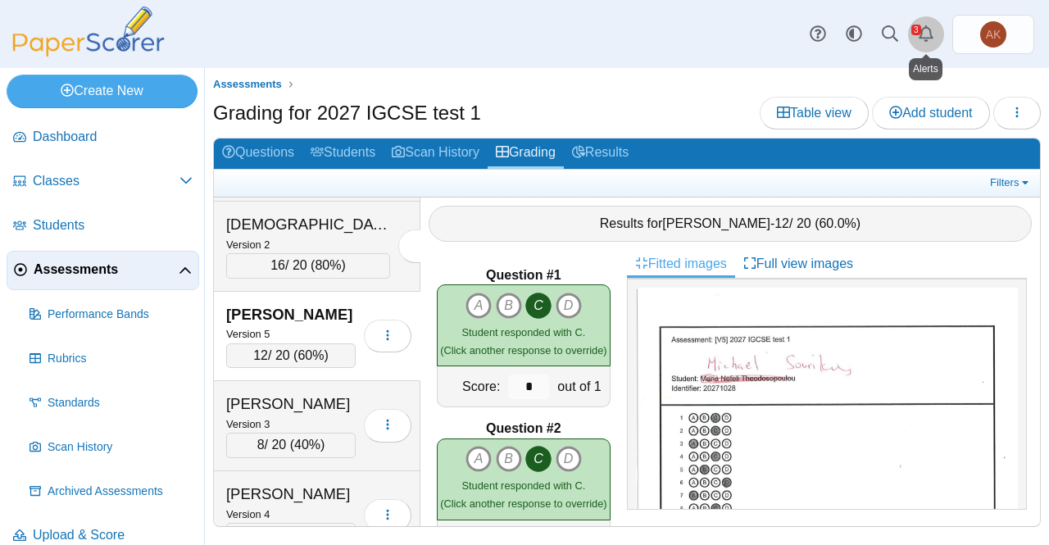
click at [923, 24] on link "Alerts" at bounding box center [926, 34] width 36 height 36
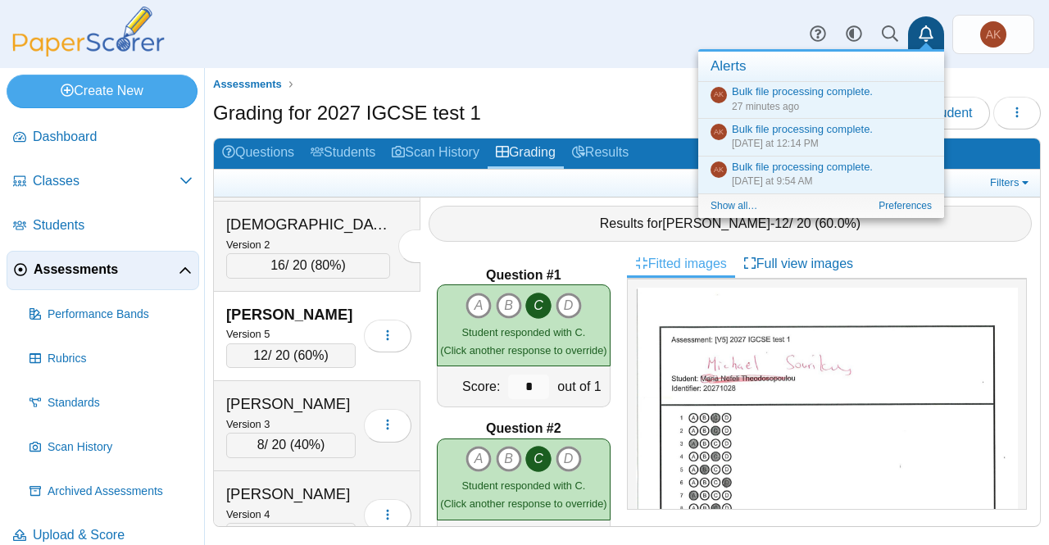
click at [923, 24] on link "Alerts" at bounding box center [926, 34] width 36 height 36
